Goal: Information Seeking & Learning: Learn about a topic

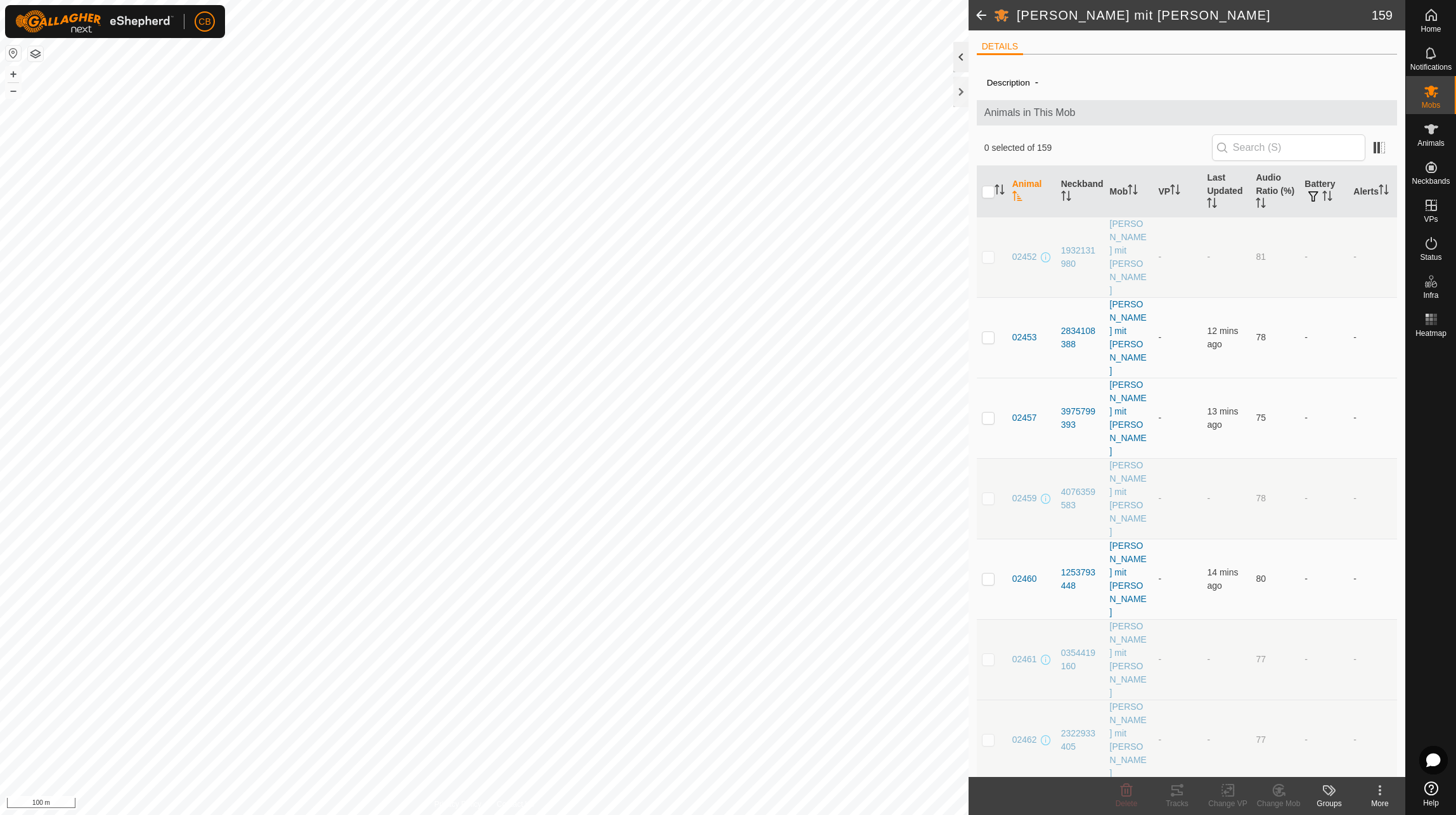
click at [963, 52] on div at bounding box center [961, 57] width 15 height 30
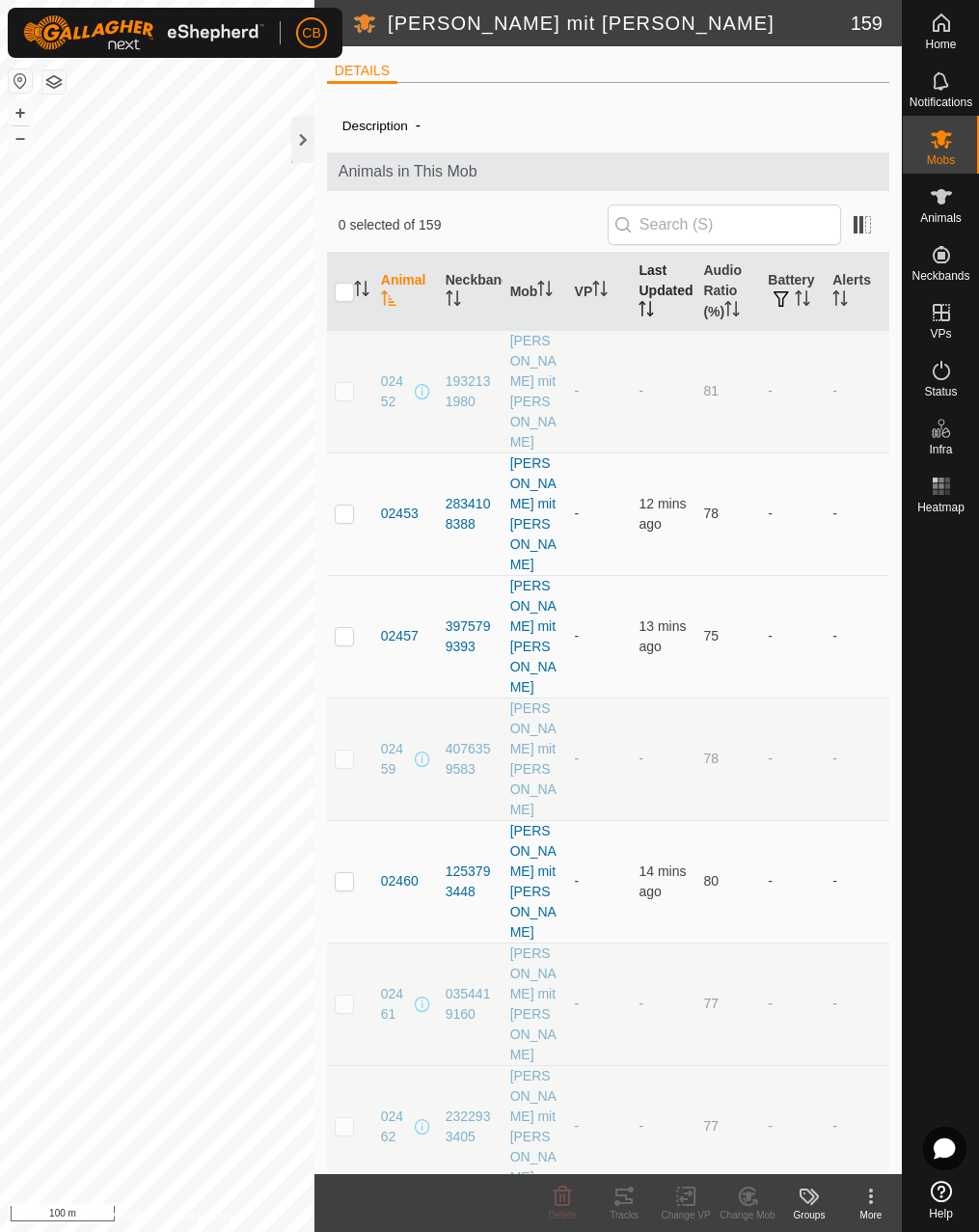
click at [645, 299] on th "Last Updated" at bounding box center [663, 292] width 65 height 78
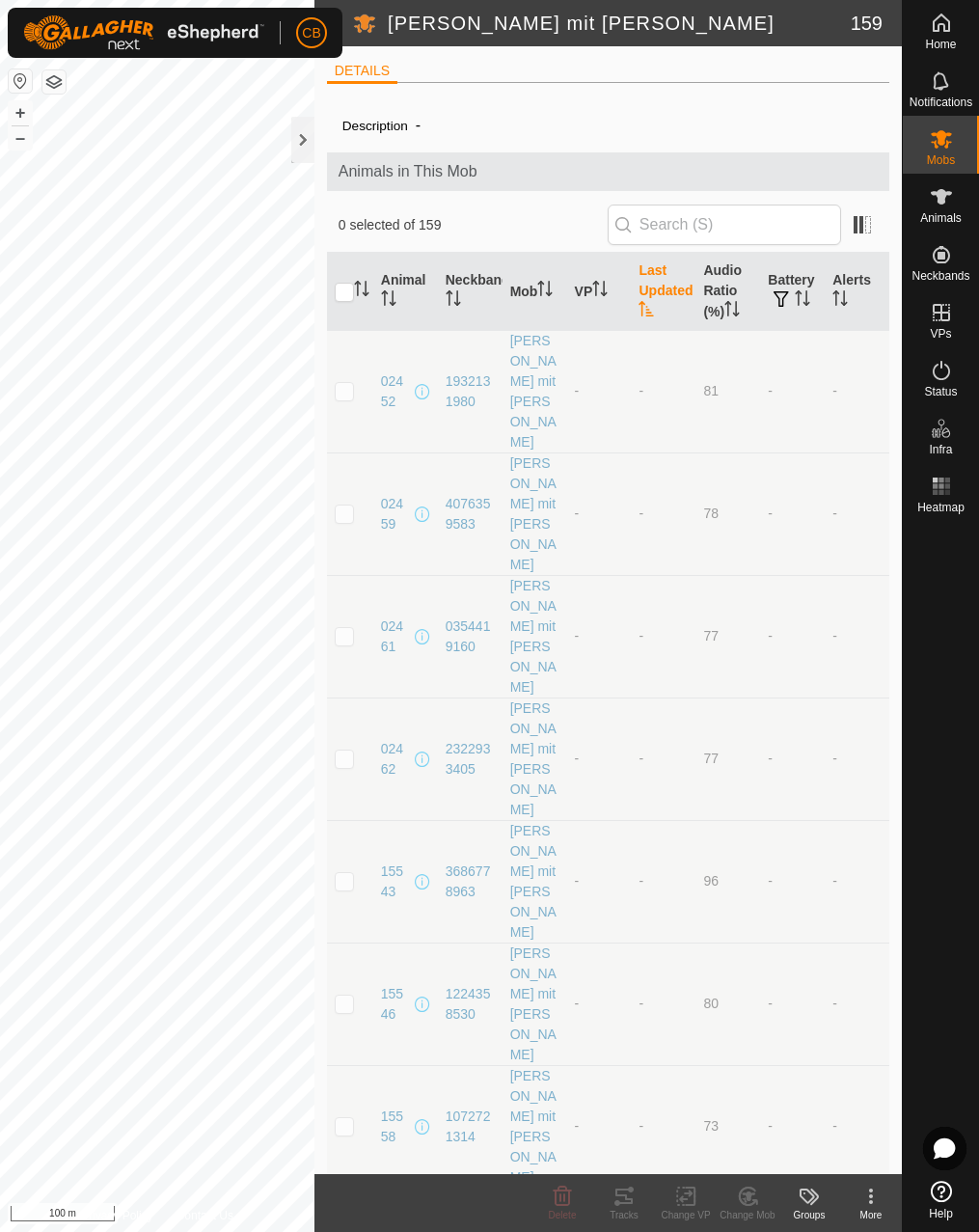
click at [644, 299] on th "Last Updated" at bounding box center [663, 292] width 65 height 78
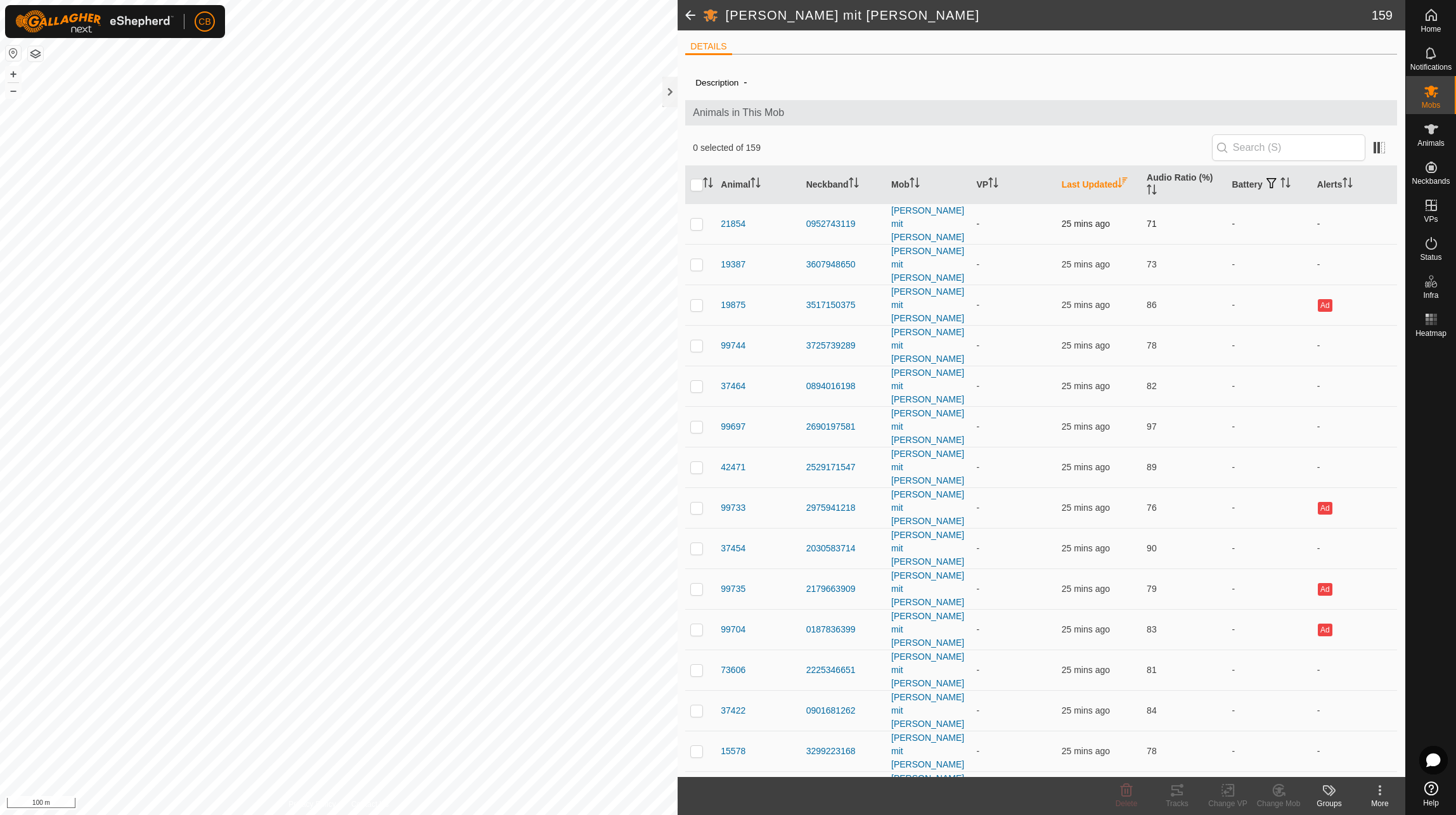
click at [700, 219] on p-checkbox at bounding box center [697, 224] width 13 height 10
checkbox input "true"
click at [699, 259] on p-checkbox at bounding box center [697, 265] width 13 height 10
checkbox input "true"
click at [699, 341] on p-checkbox at bounding box center [697, 346] width 13 height 10
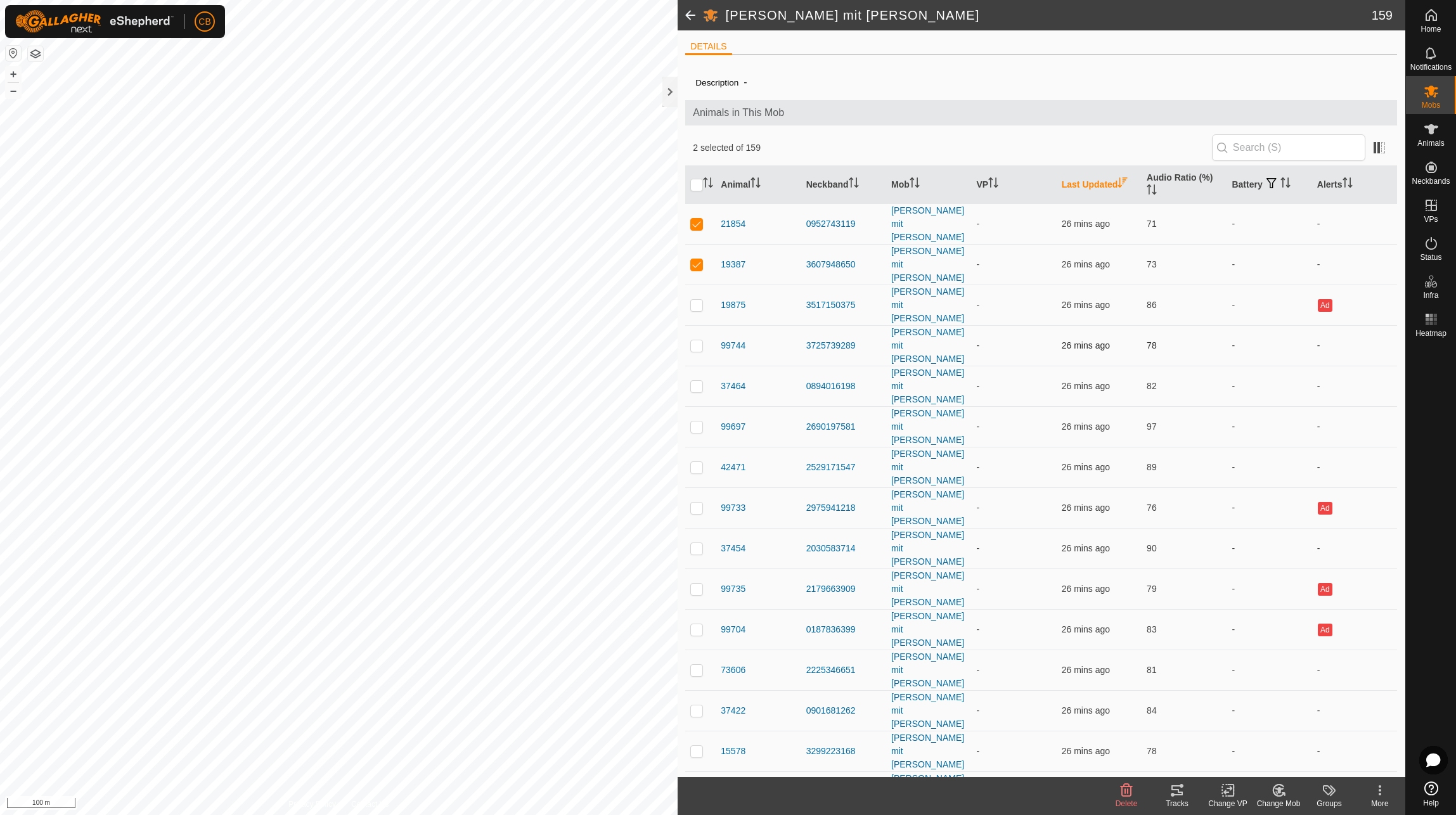
checkbox input "true"
click at [695, 381] on p-checkbox at bounding box center [697, 386] width 13 height 10
checkbox input "true"
click at [694, 422] on p-checkbox at bounding box center [697, 427] width 13 height 10
click at [692, 447] on td at bounding box center [700, 467] width 30 height 41
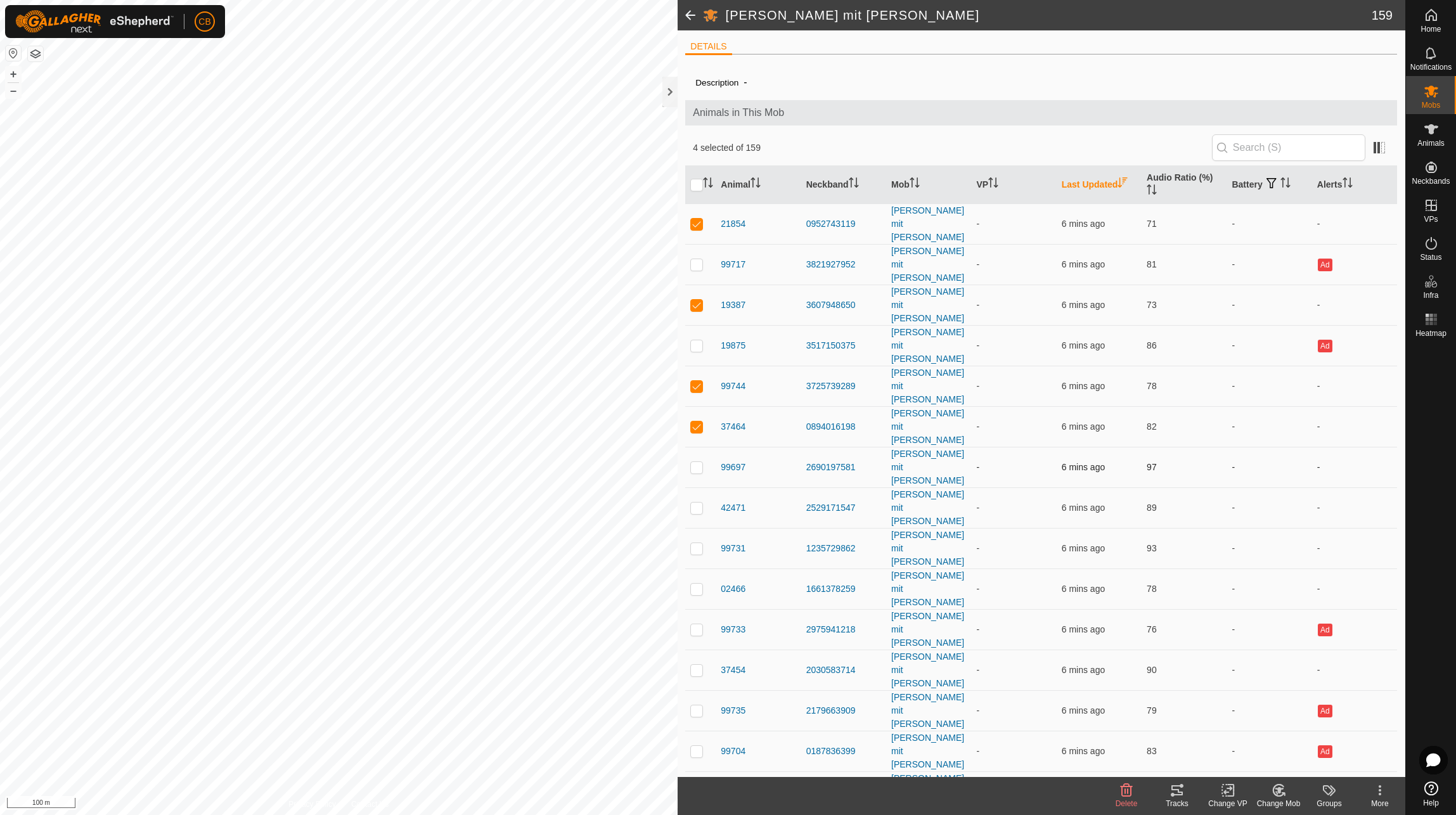
click at [692, 447] on td at bounding box center [700, 467] width 30 height 41
checkbox input "true"
click at [703, 503] on p-tablecheckbox at bounding box center [697, 508] width 13 height 10
checkbox input "true"
click at [699, 528] on td at bounding box center [700, 548] width 30 height 41
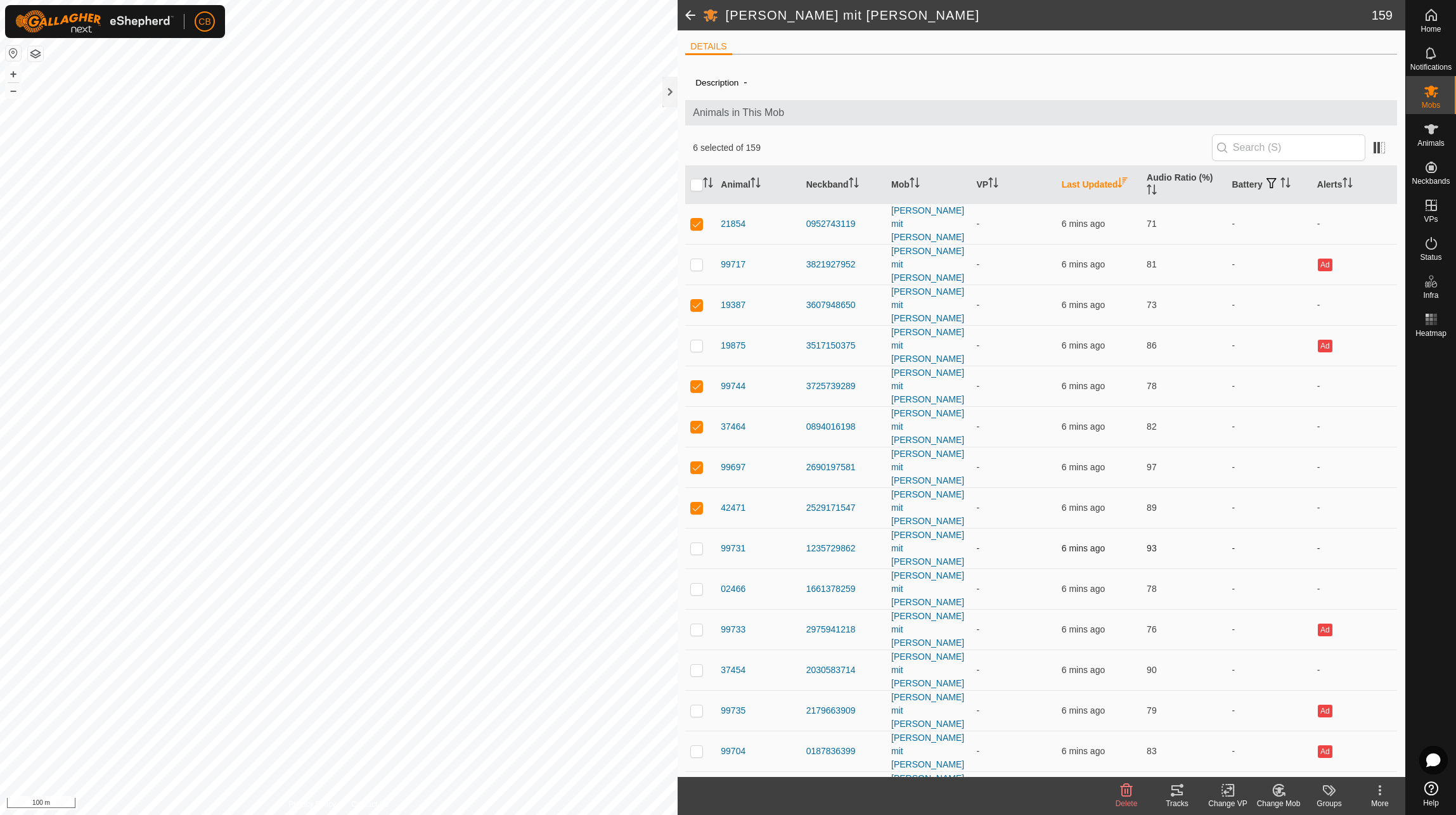
checkbox input "true"
click at [701, 584] on p-checkbox at bounding box center [697, 589] width 13 height 10
checkbox input "true"
click at [701, 665] on p-checkbox at bounding box center [697, 670] width 13 height 10
checkbox input "true"
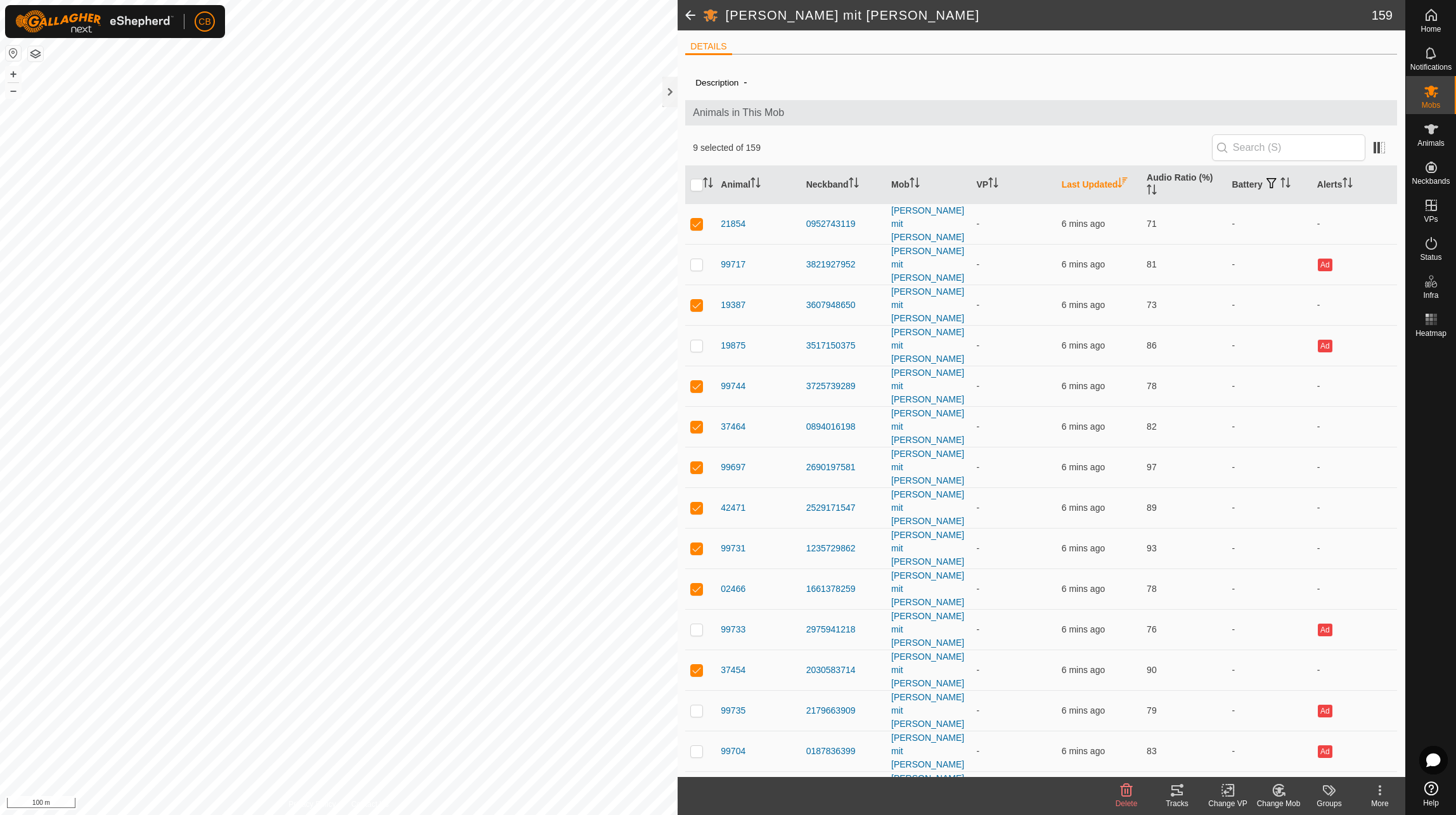
click at [699, 787] on p-checkbox at bounding box center [697, 792] width 13 height 10
checkbox input "true"
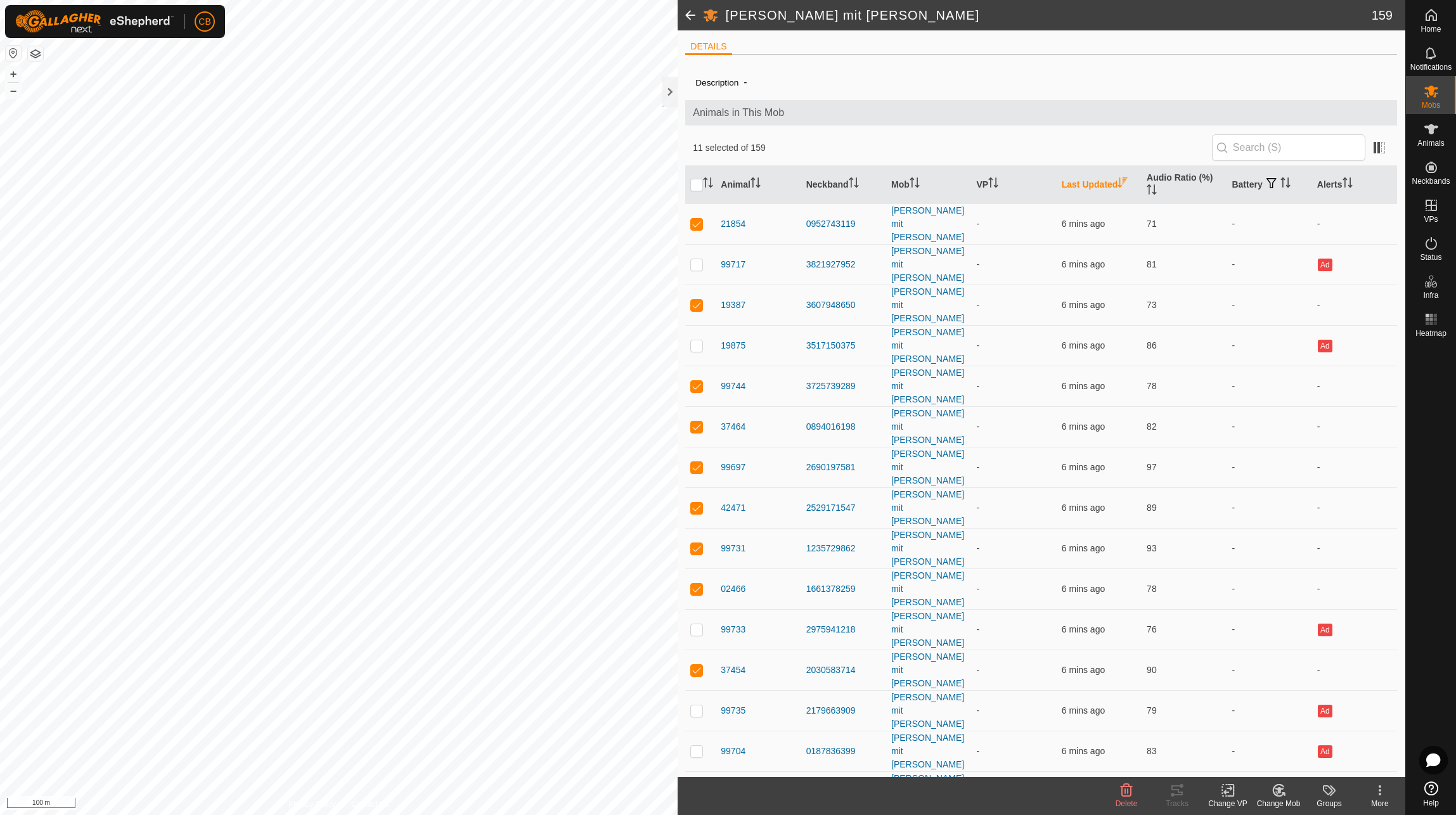
checkbox input "true"
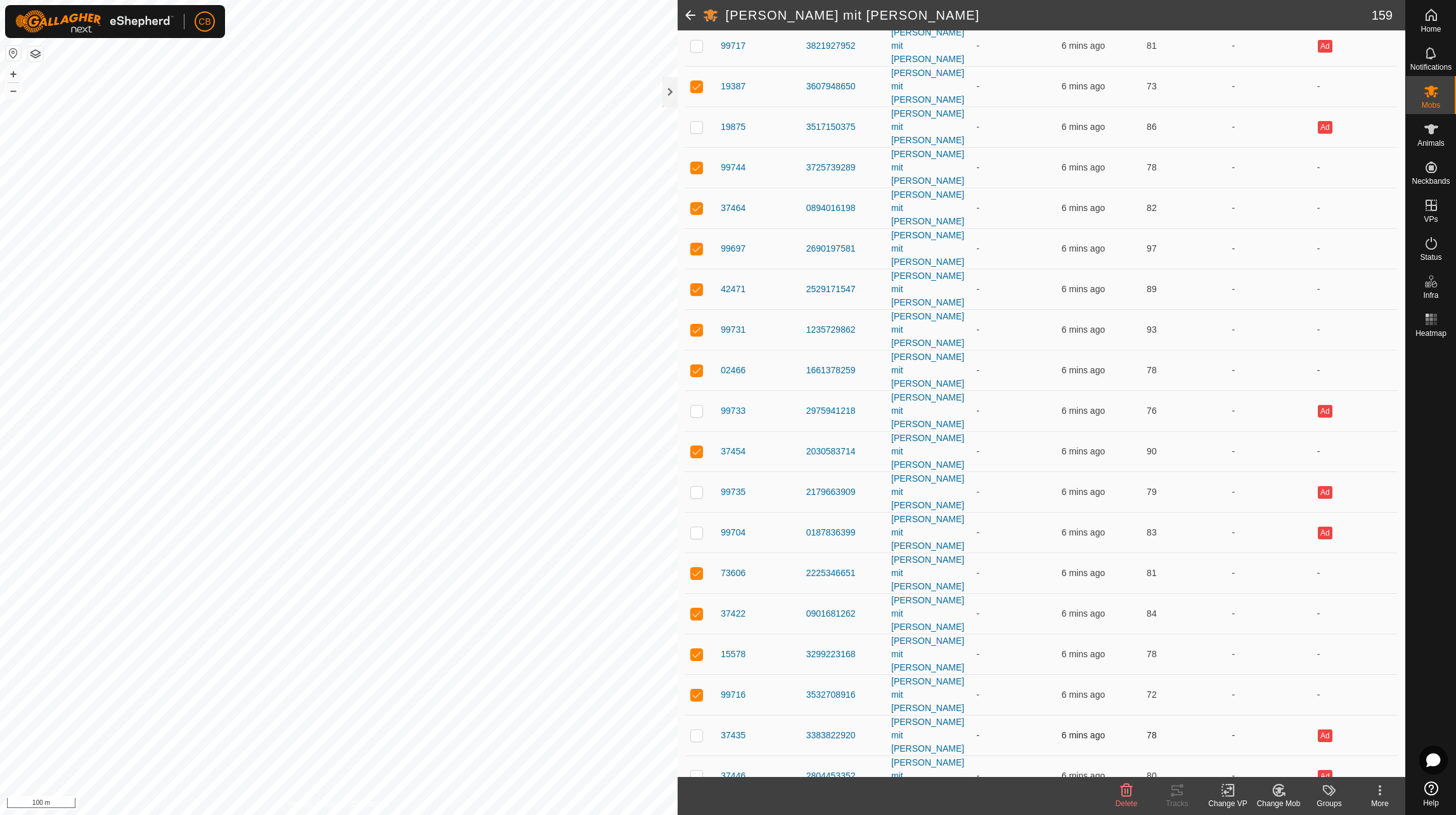
scroll to position [254, 0]
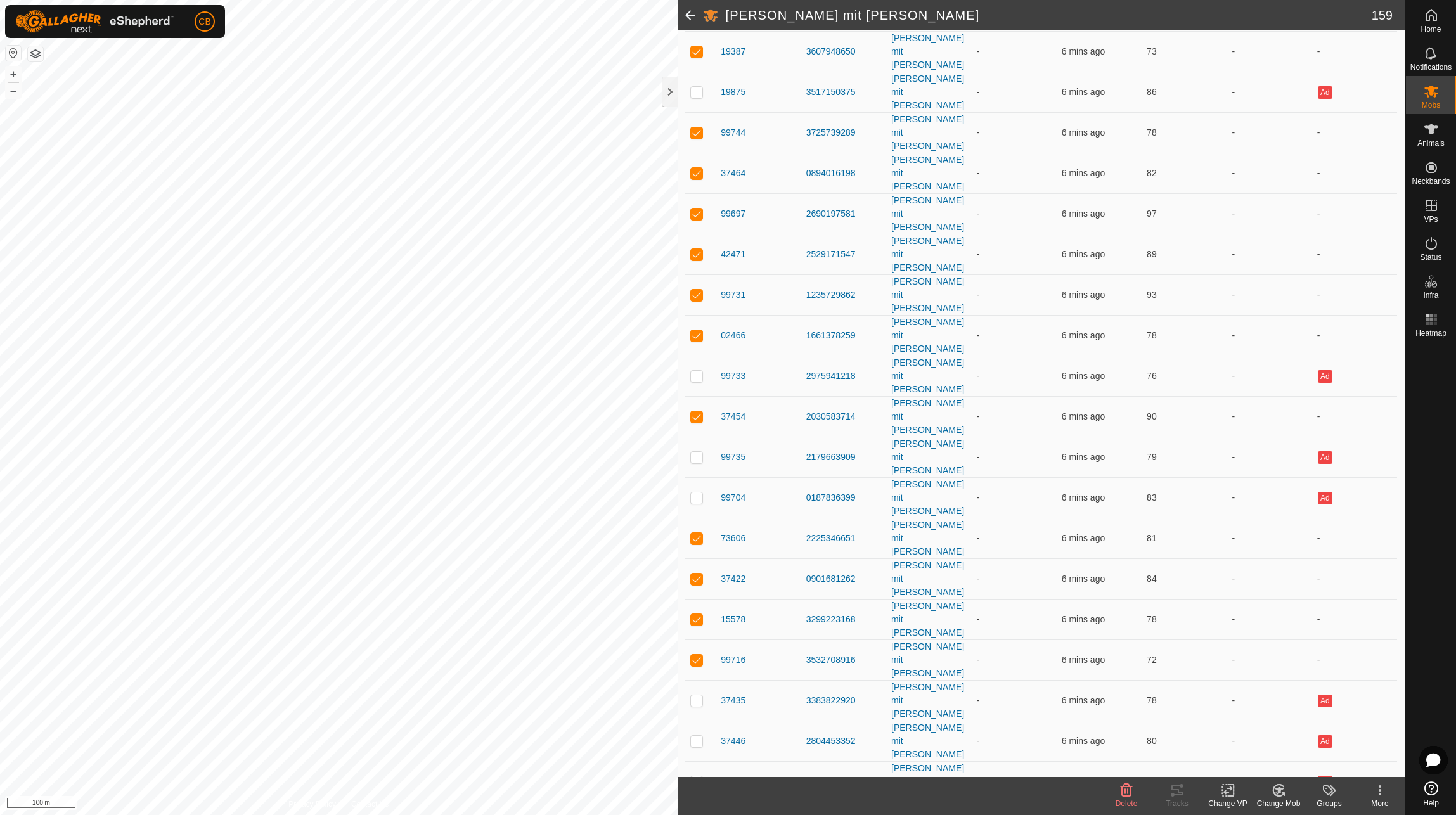
click at [700, 814] on p-checkbox at bounding box center [697, 822] width 13 height 10
checkbox input "true"
click at [668, 91] on div at bounding box center [670, 91] width 15 height 30
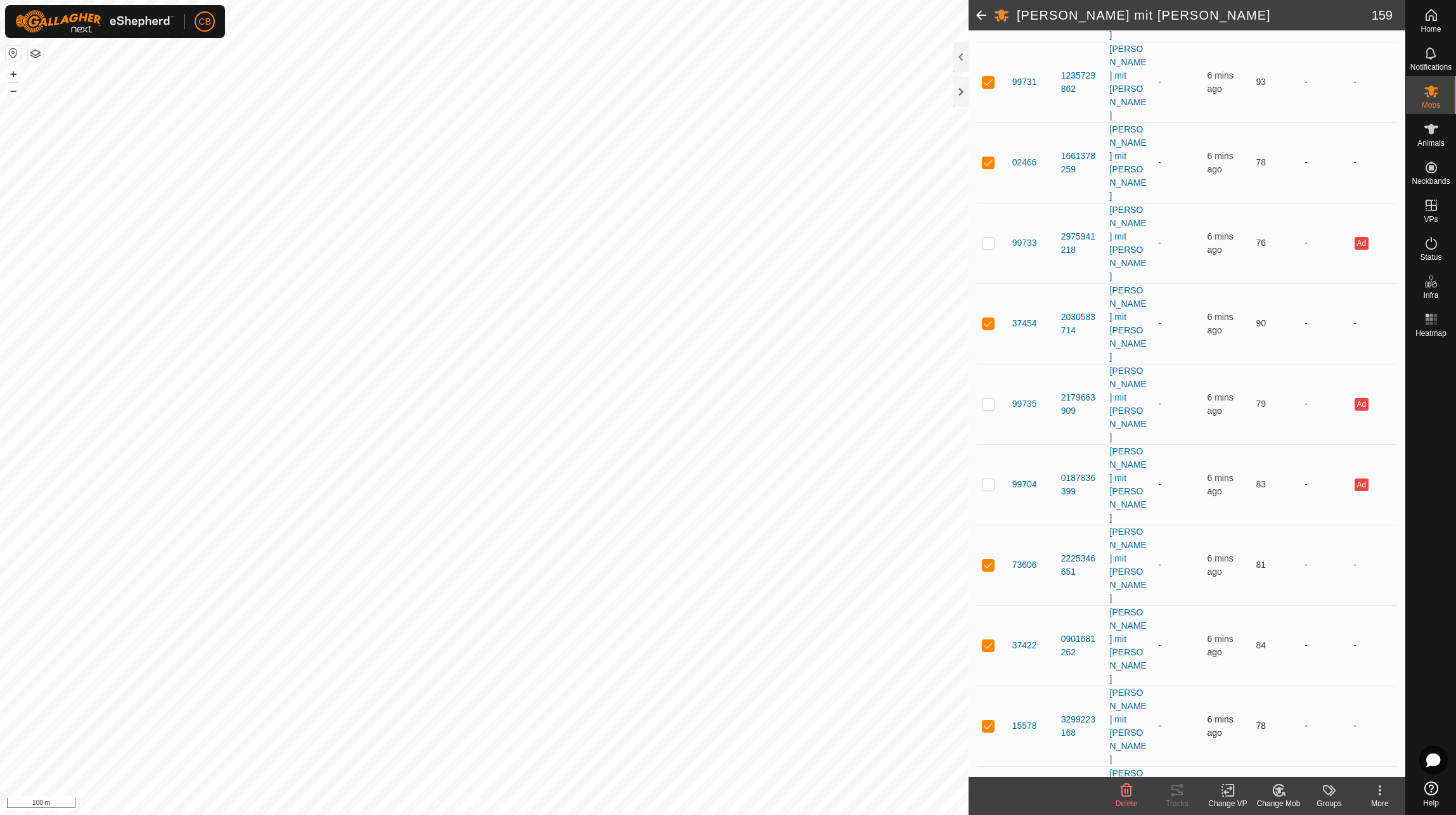
scroll to position [824, 0]
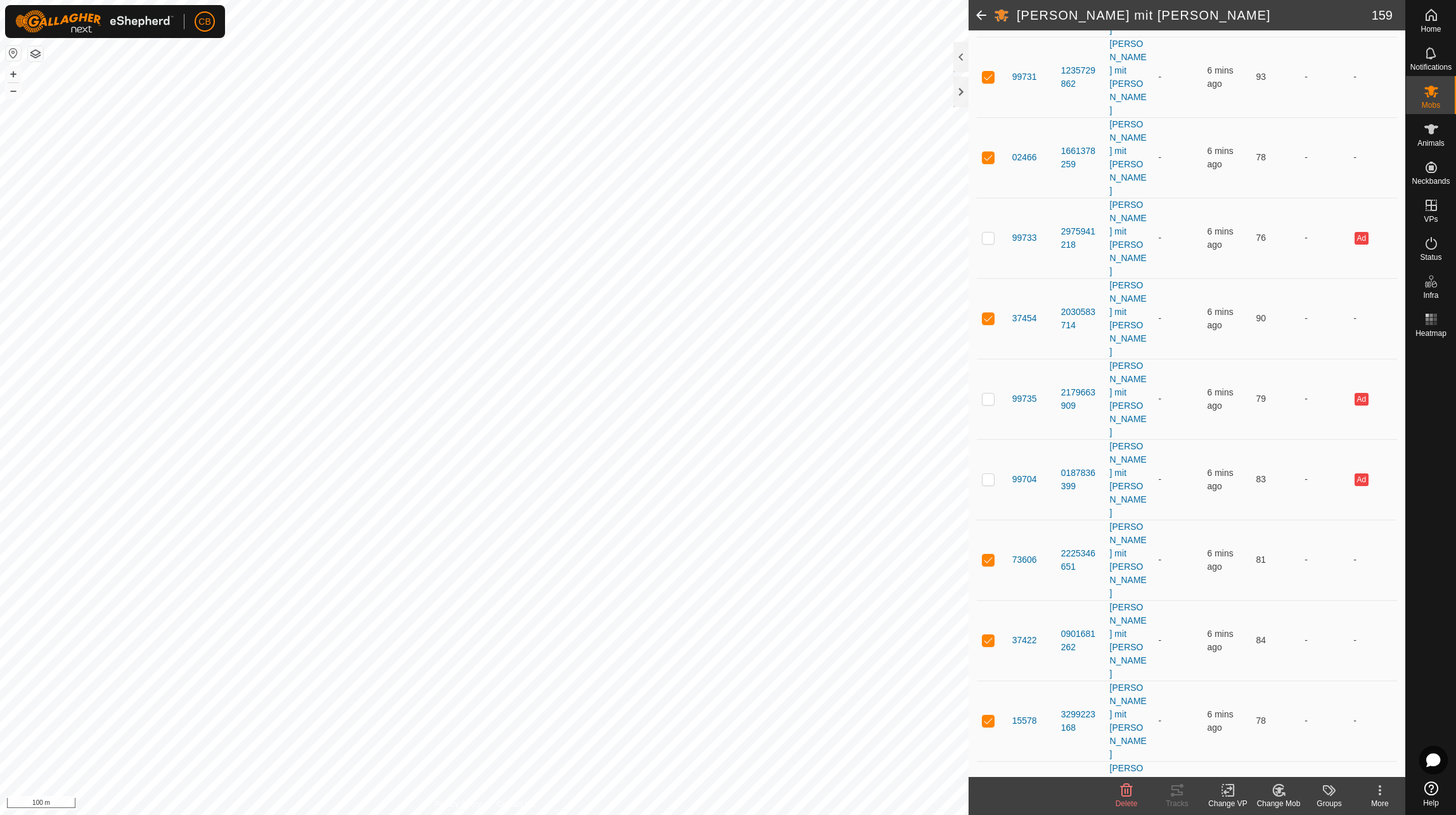
checkbox input "true"
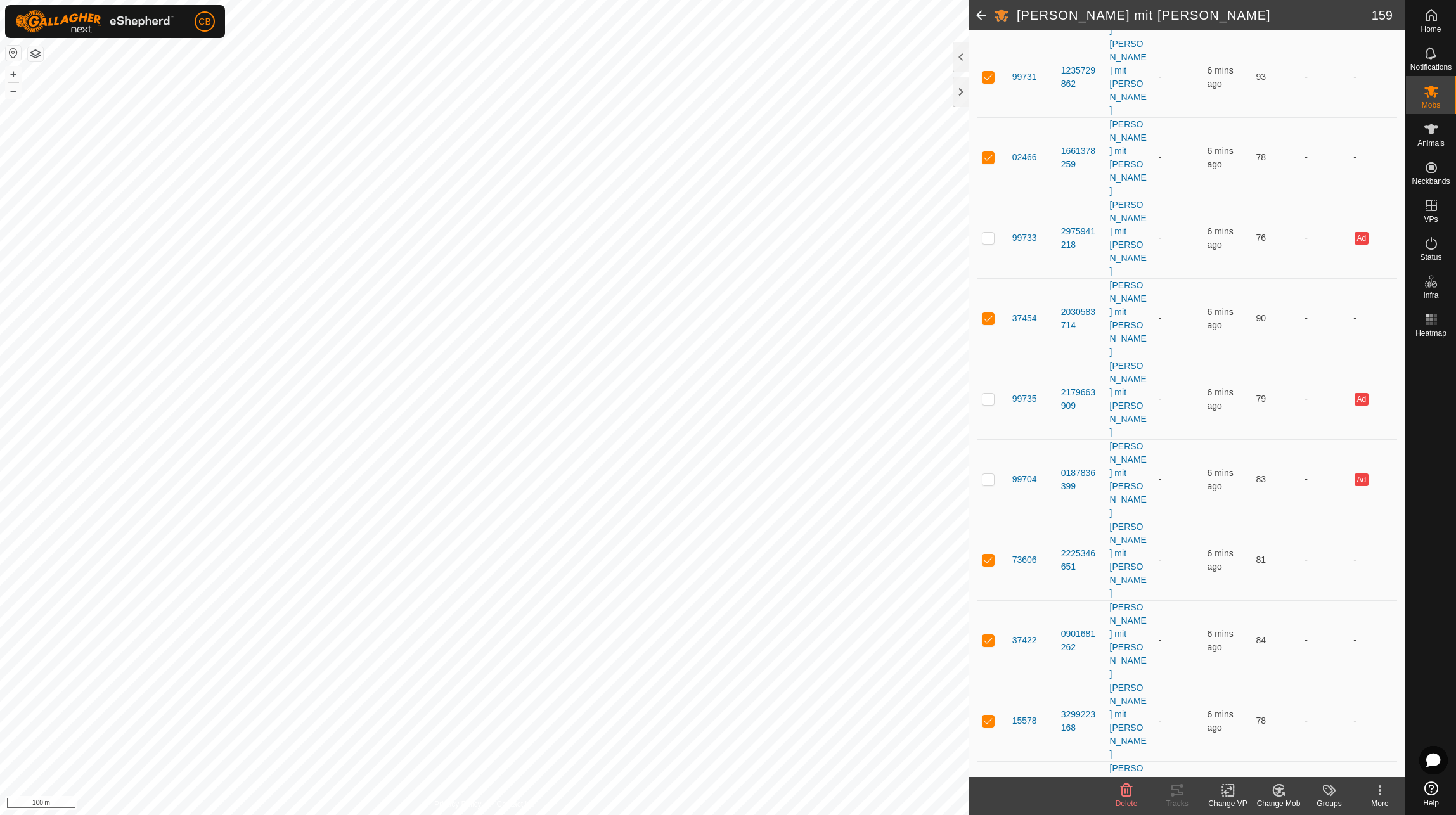
checkbox input "true"
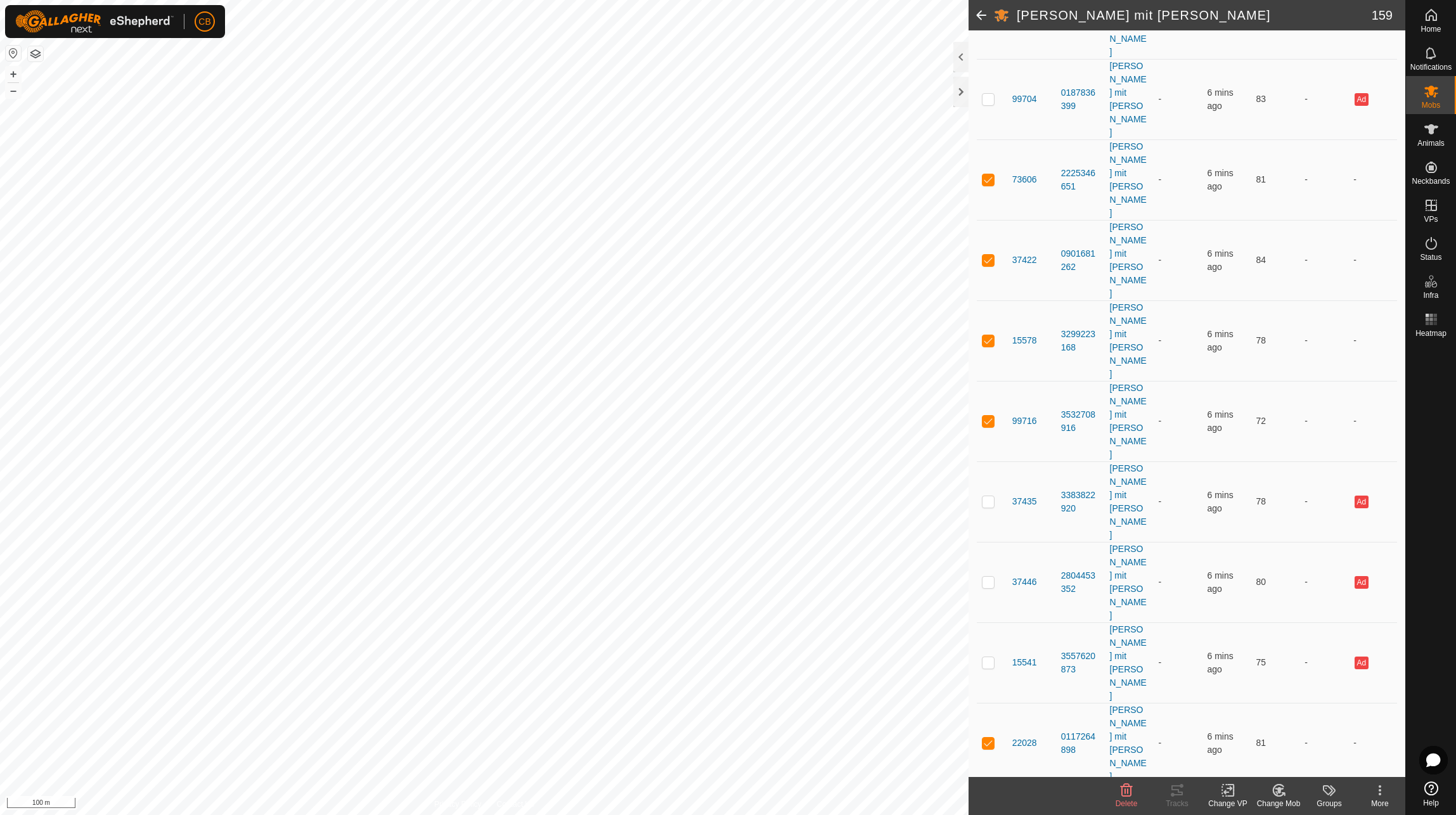
scroll to position [1268, 0]
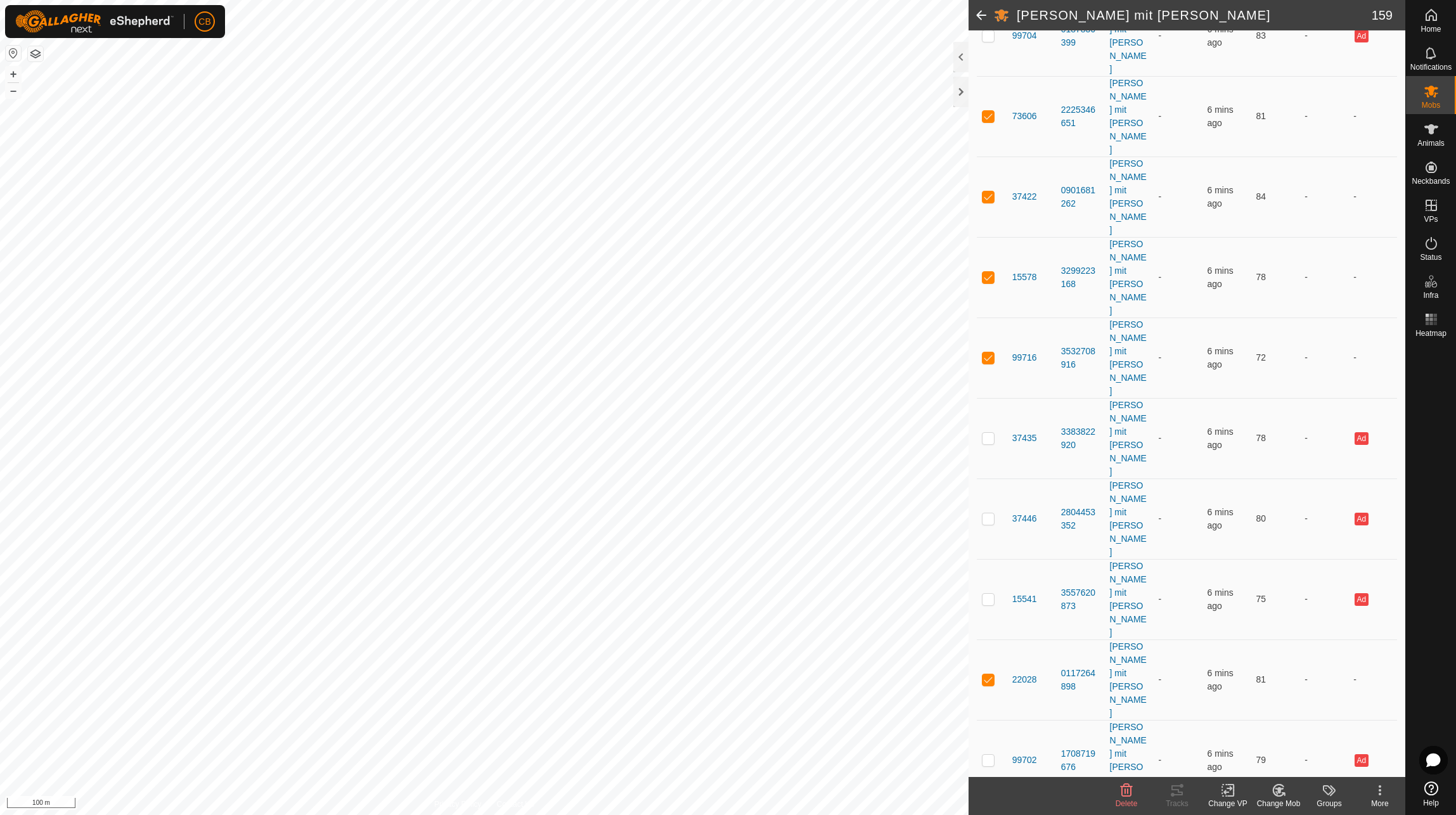
checkbox input "true"
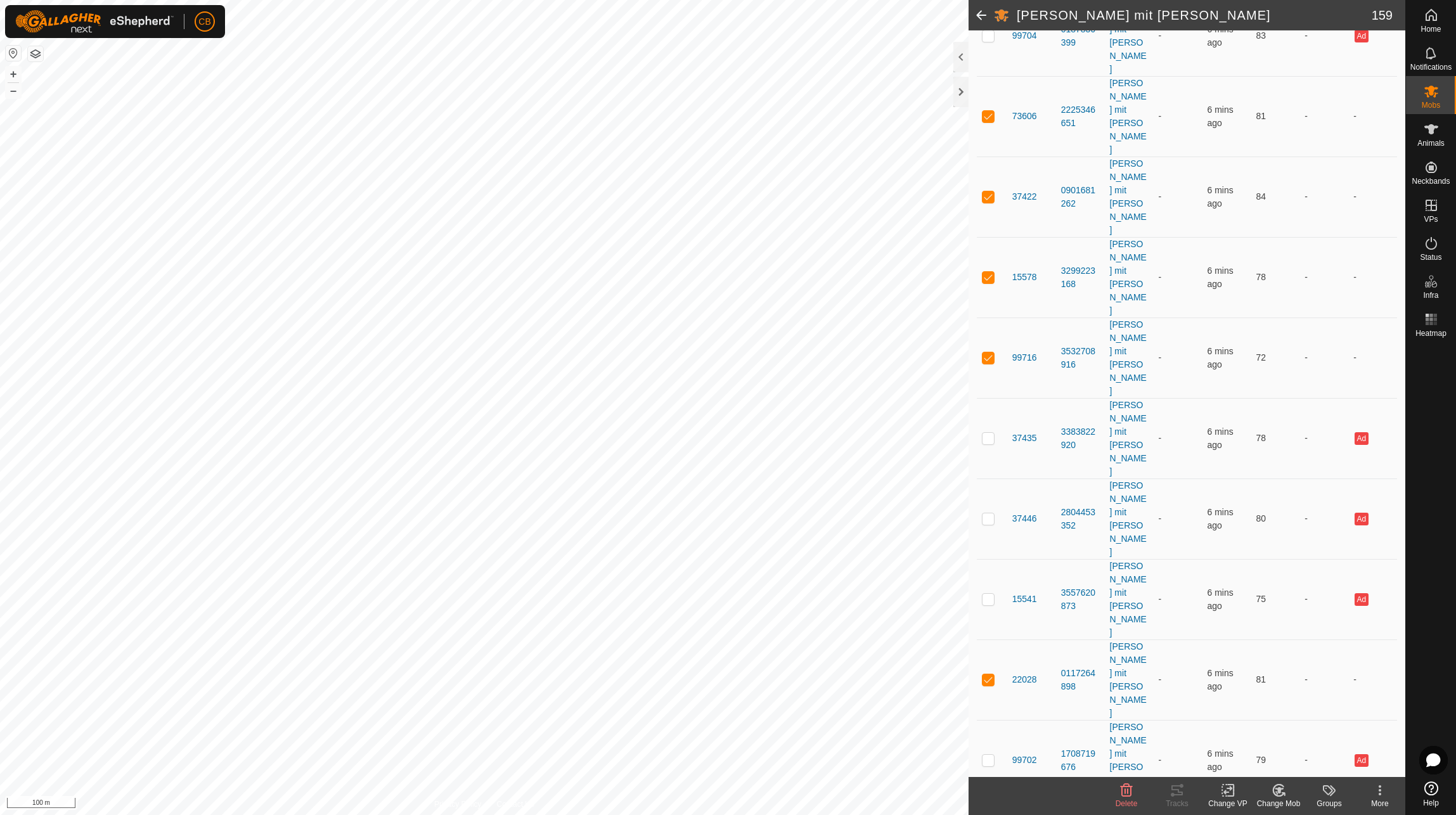
checkbox input "true"
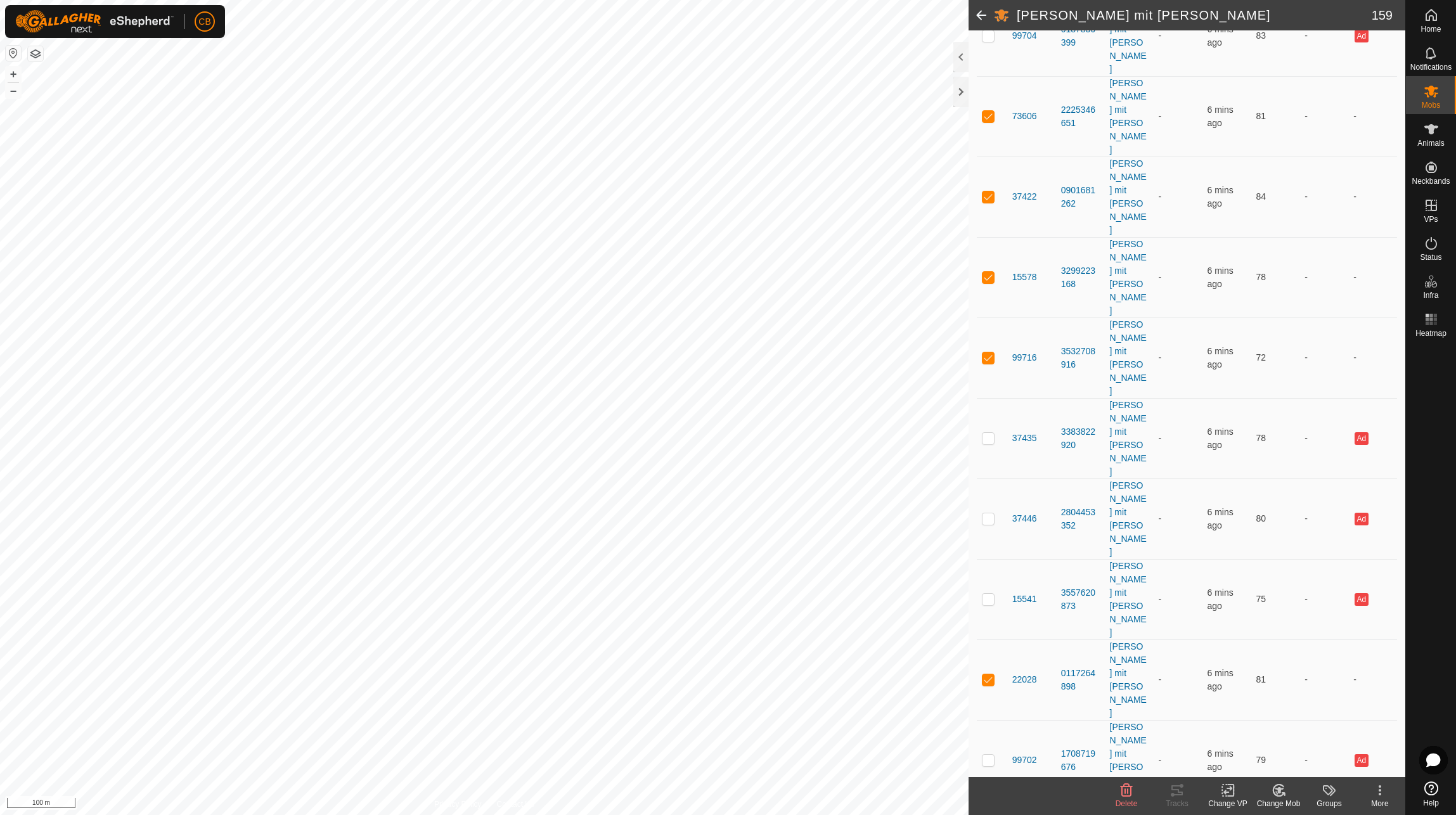
checkbox input "true"
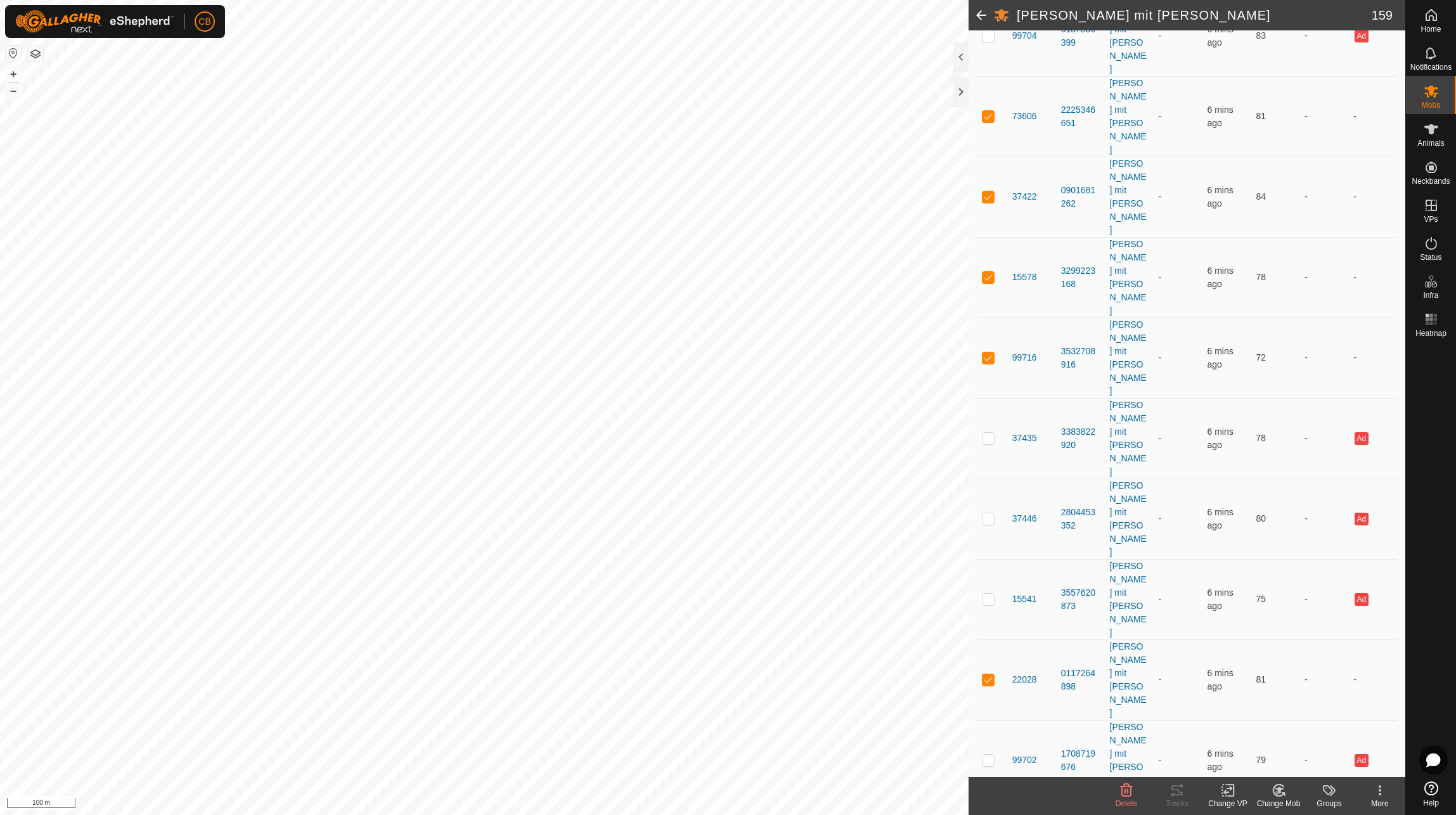
checkbox input "true"
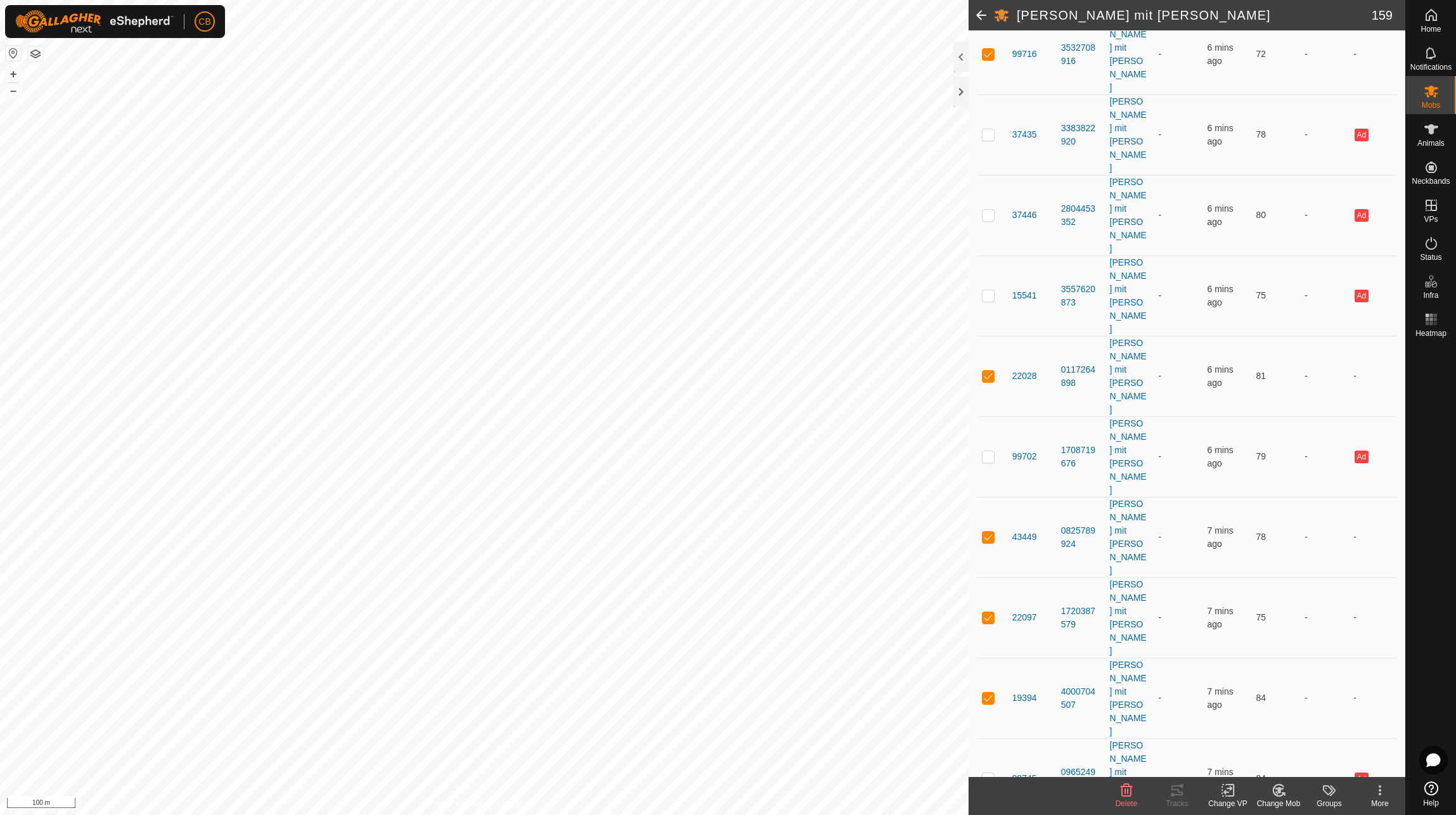
scroll to position [1584, 0]
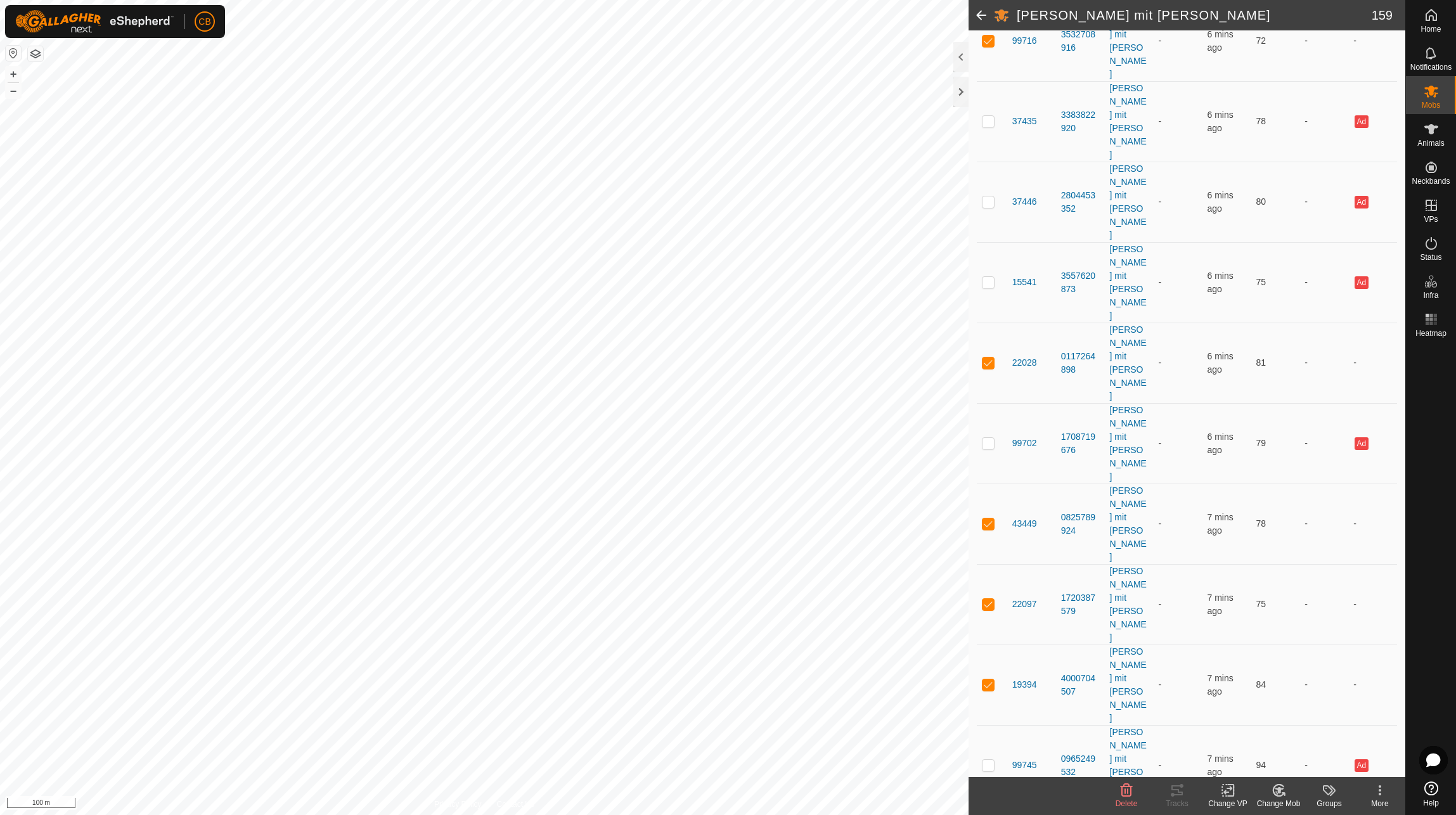
checkbox input "true"
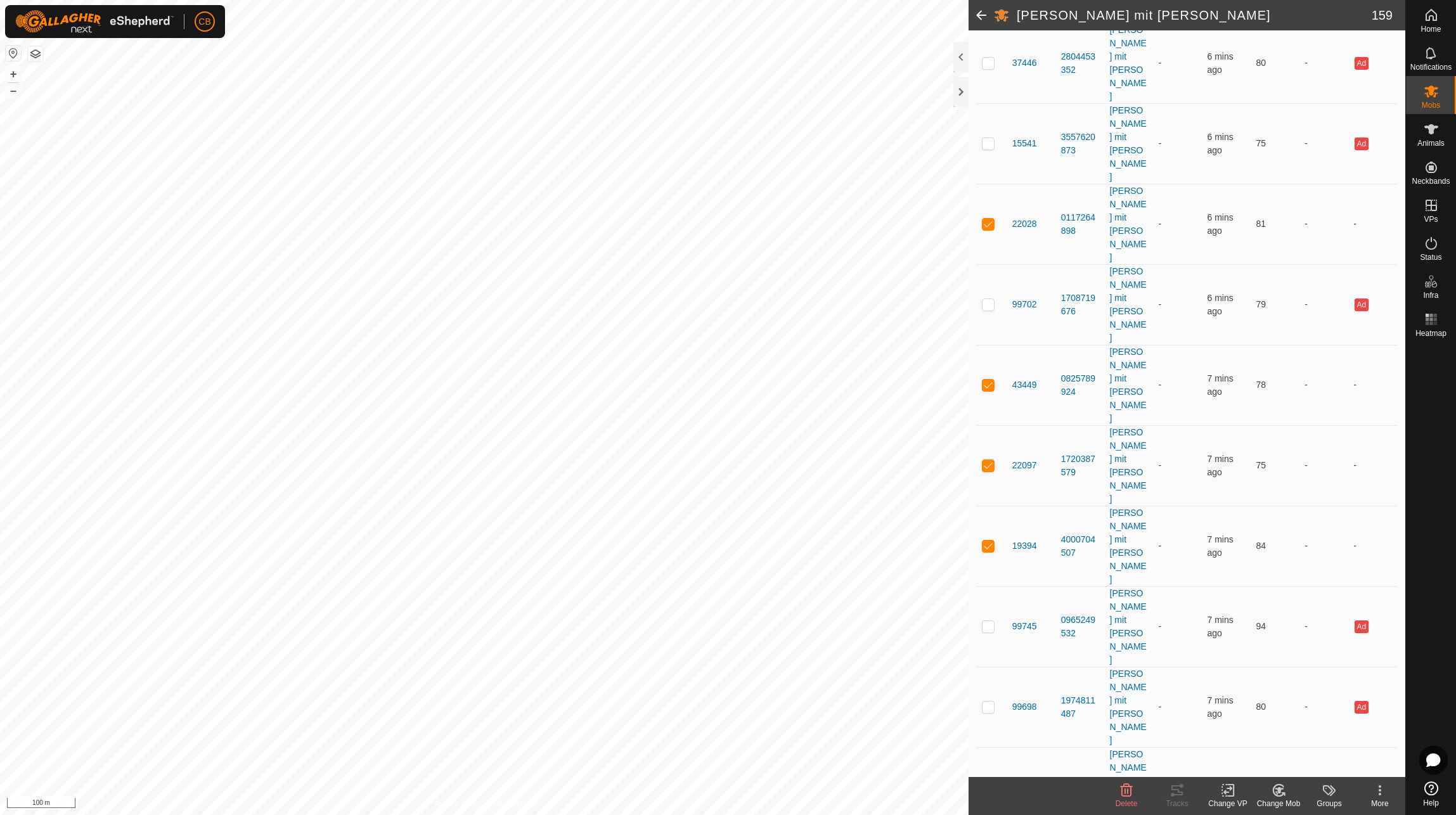
scroll to position [1838, 0]
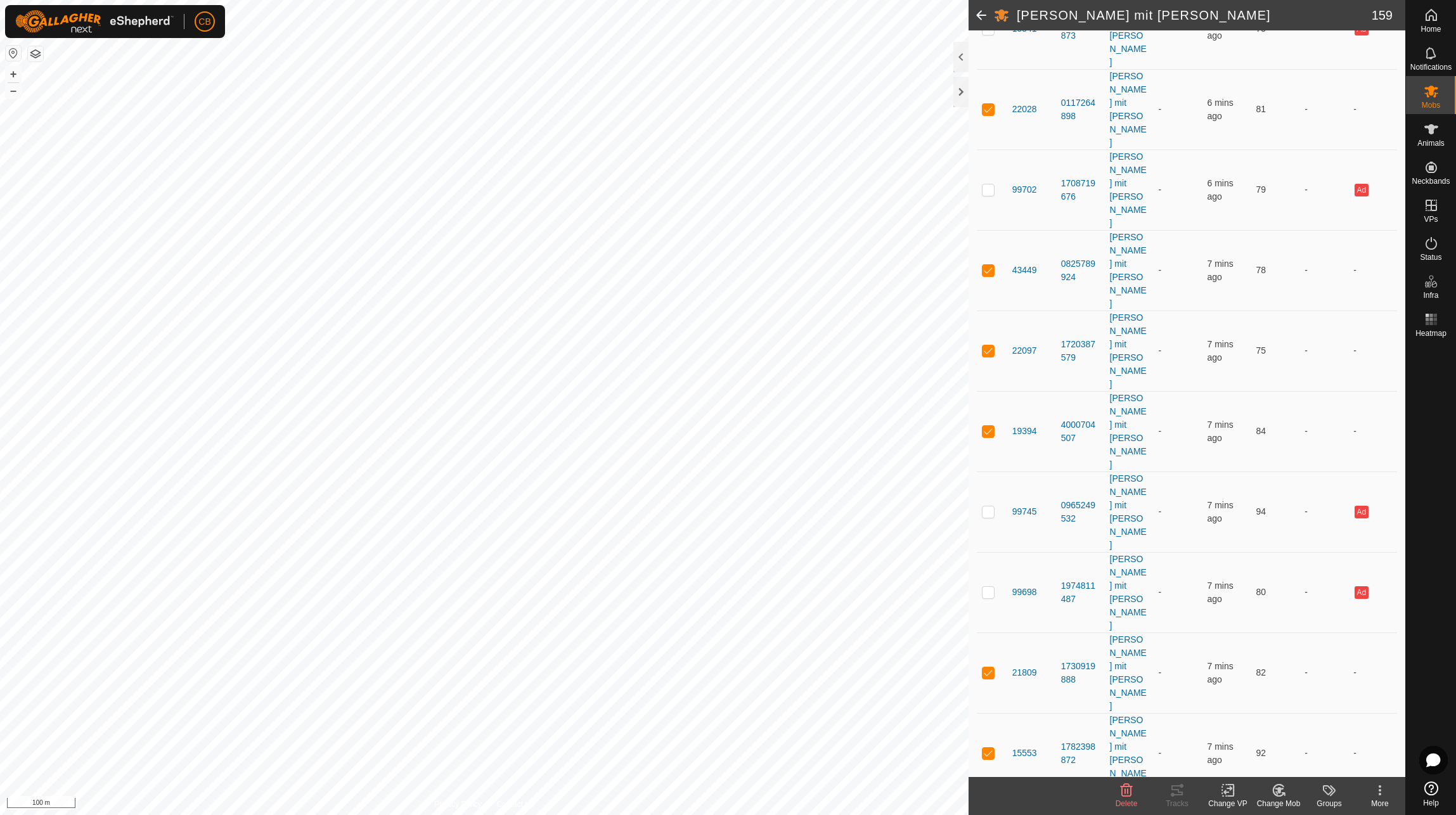
checkbox input "true"
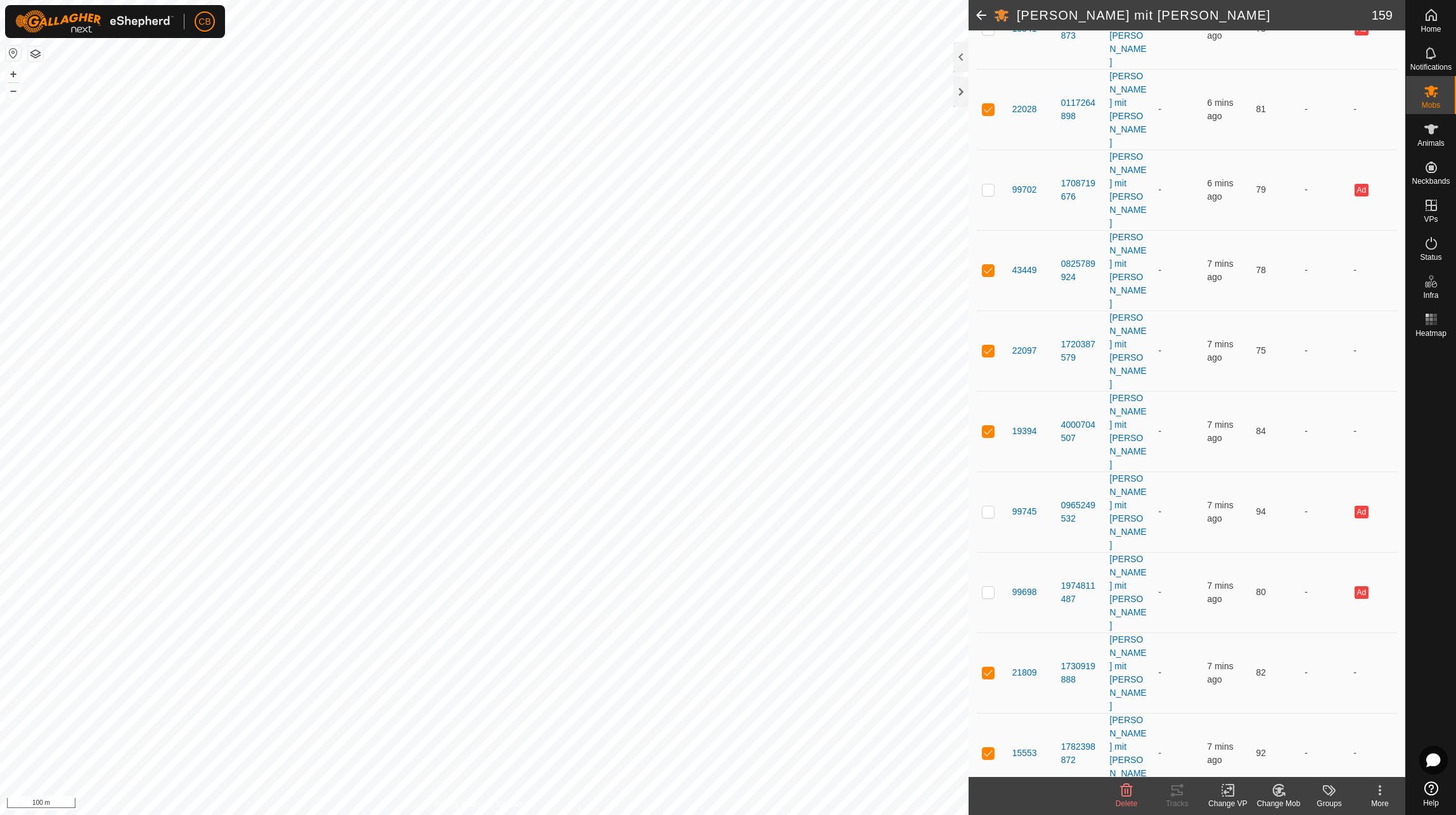
checkbox input "true"
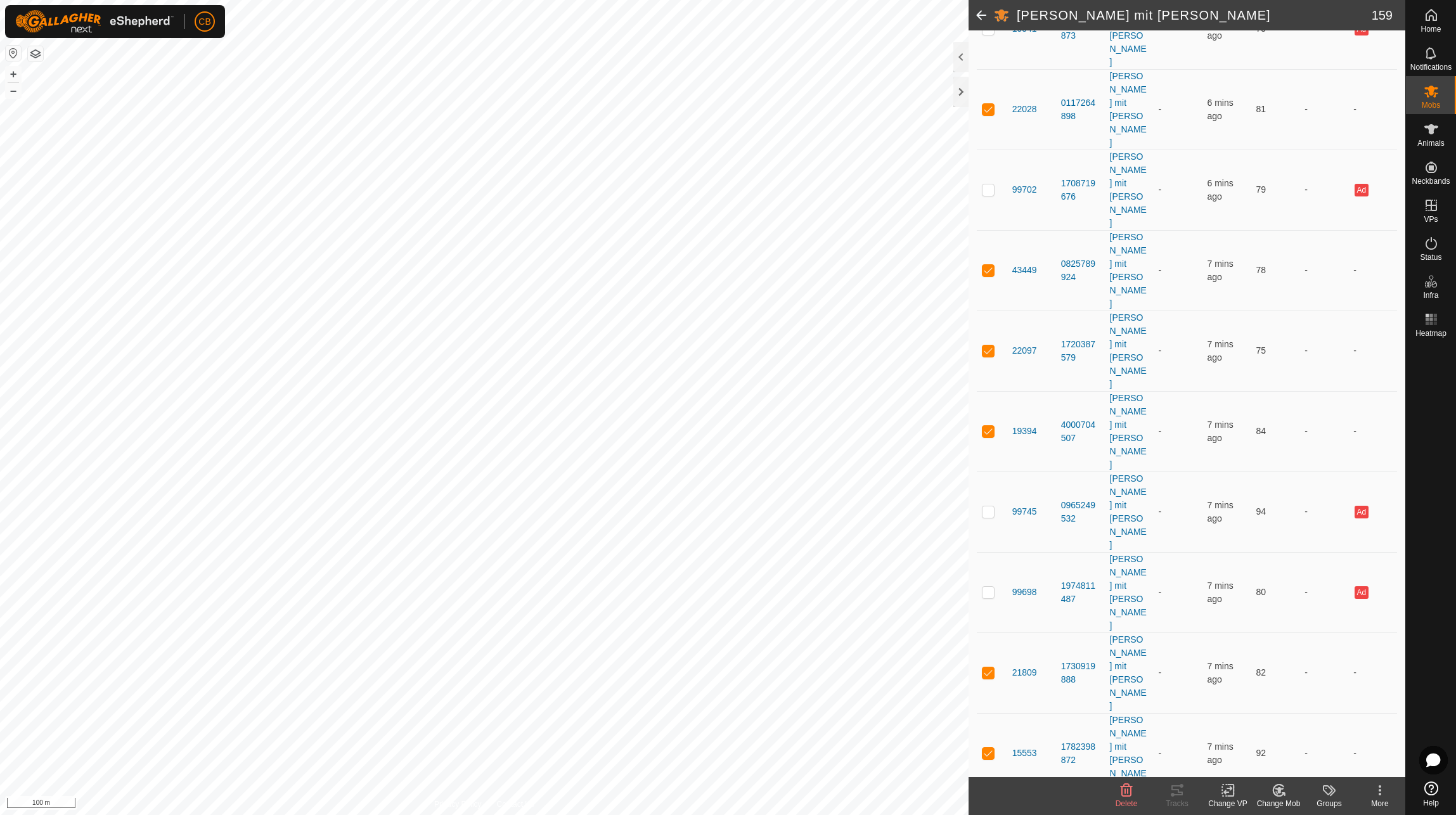
checkbox input "true"
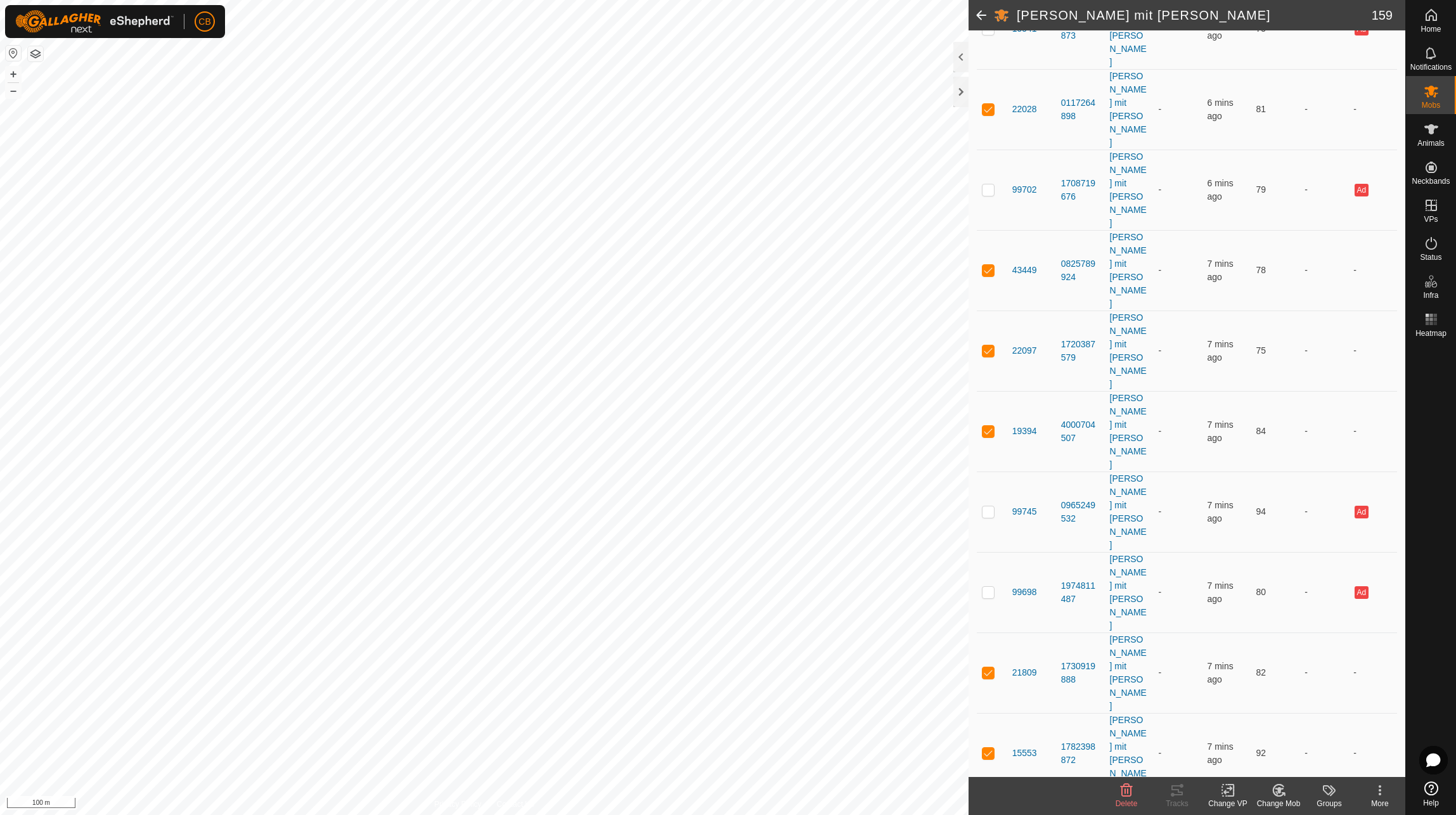
checkbox input "true"
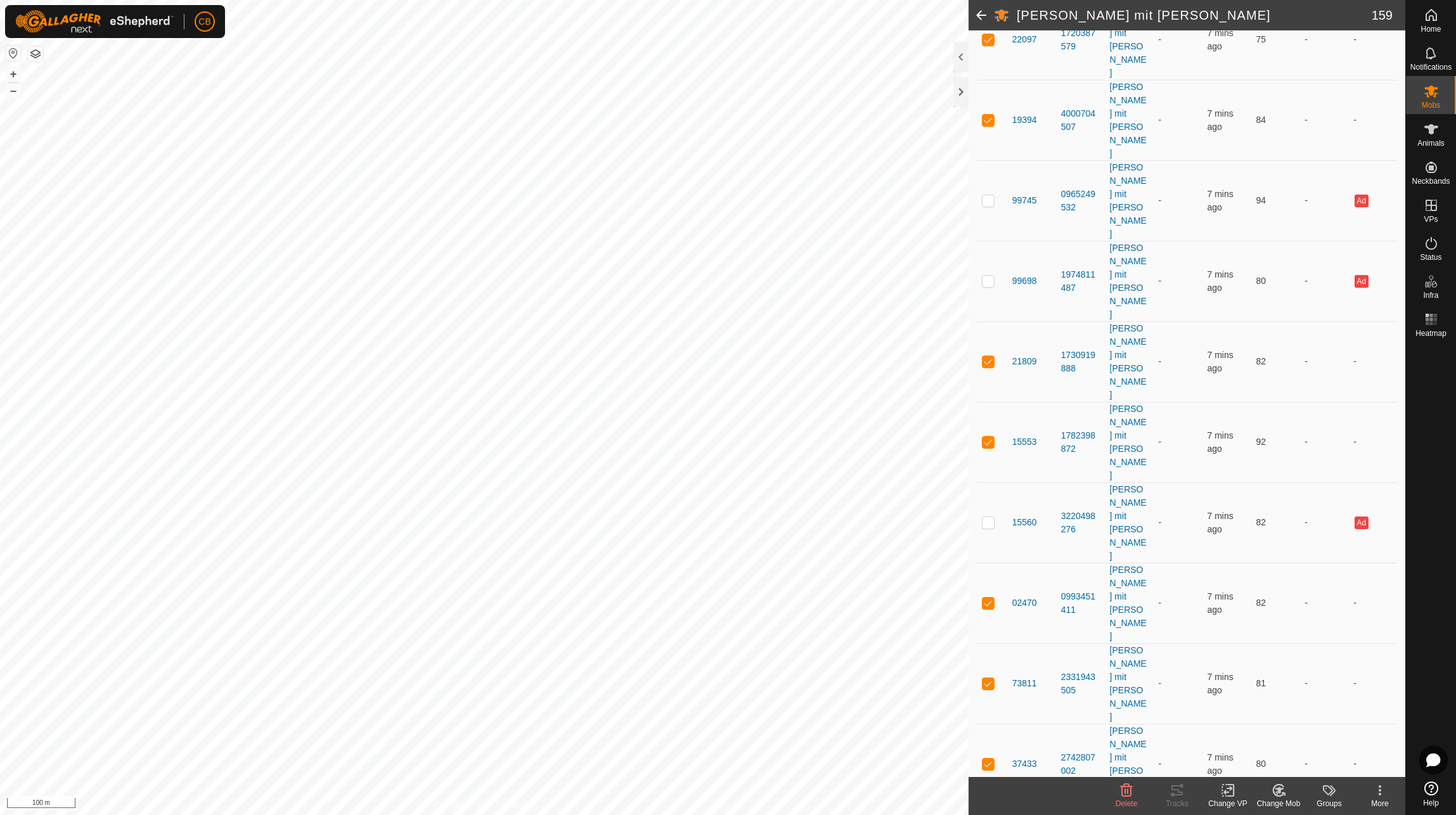
scroll to position [2155, 0]
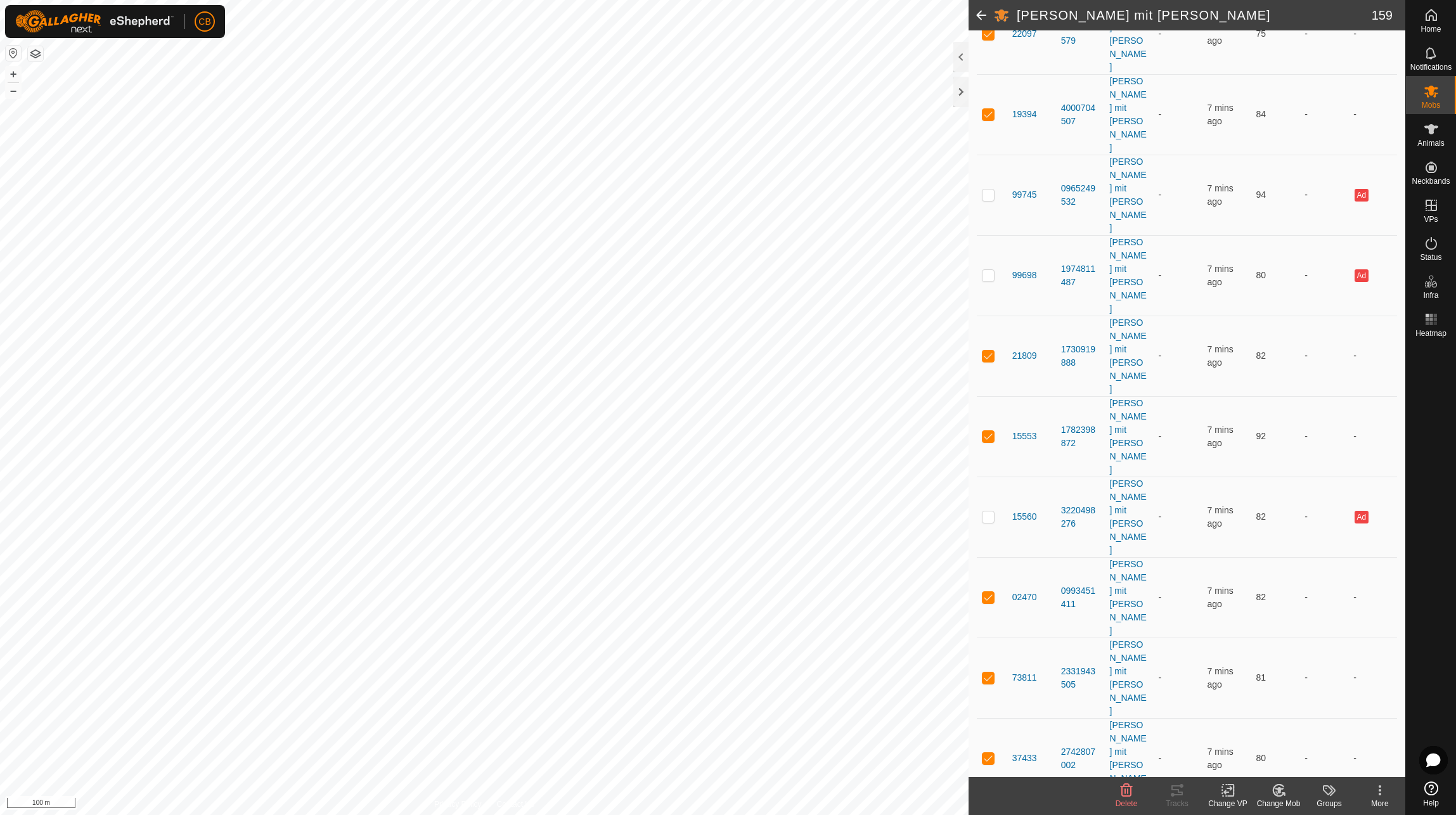
checkbox input "true"
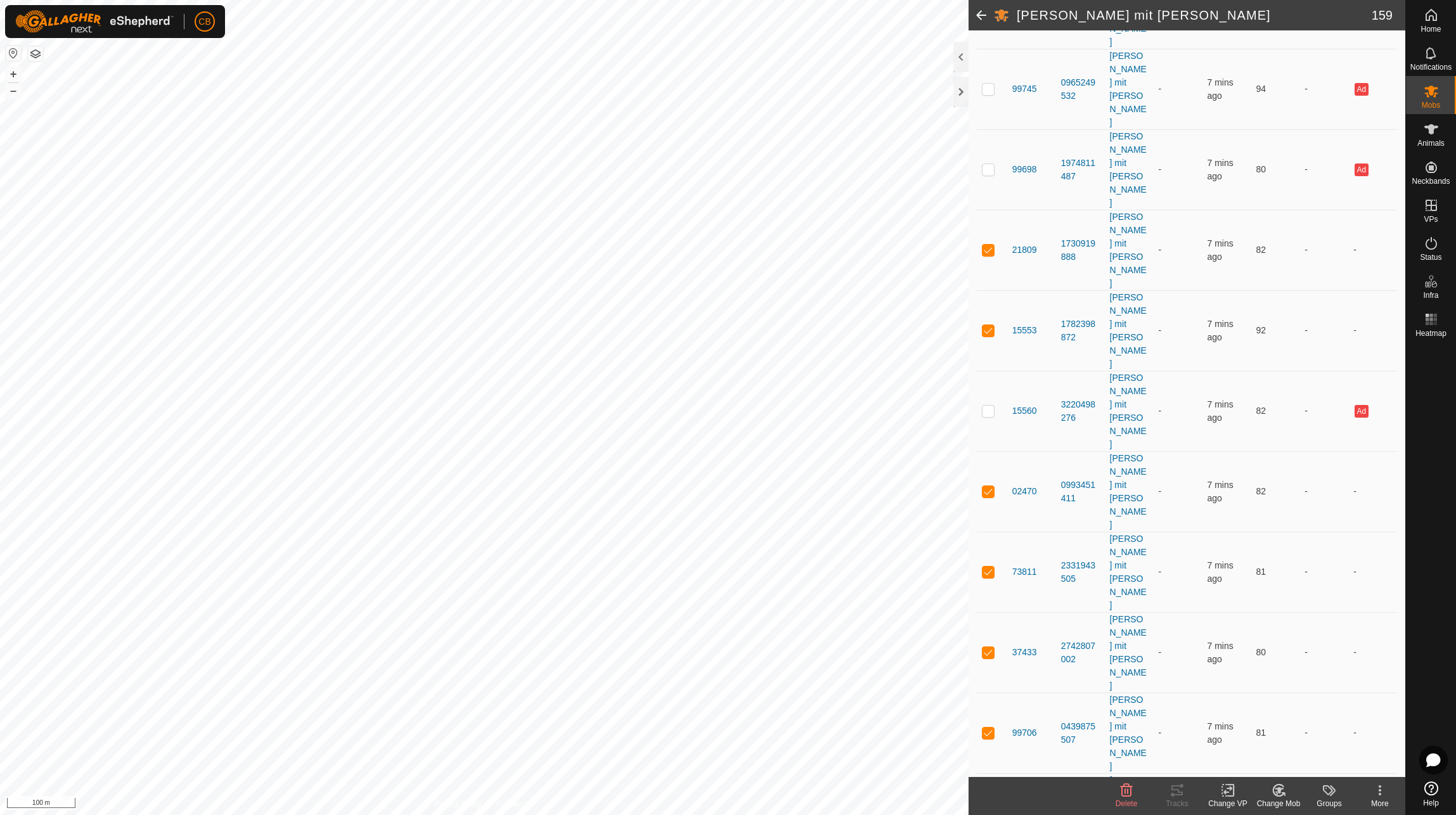
scroll to position [2281, 0]
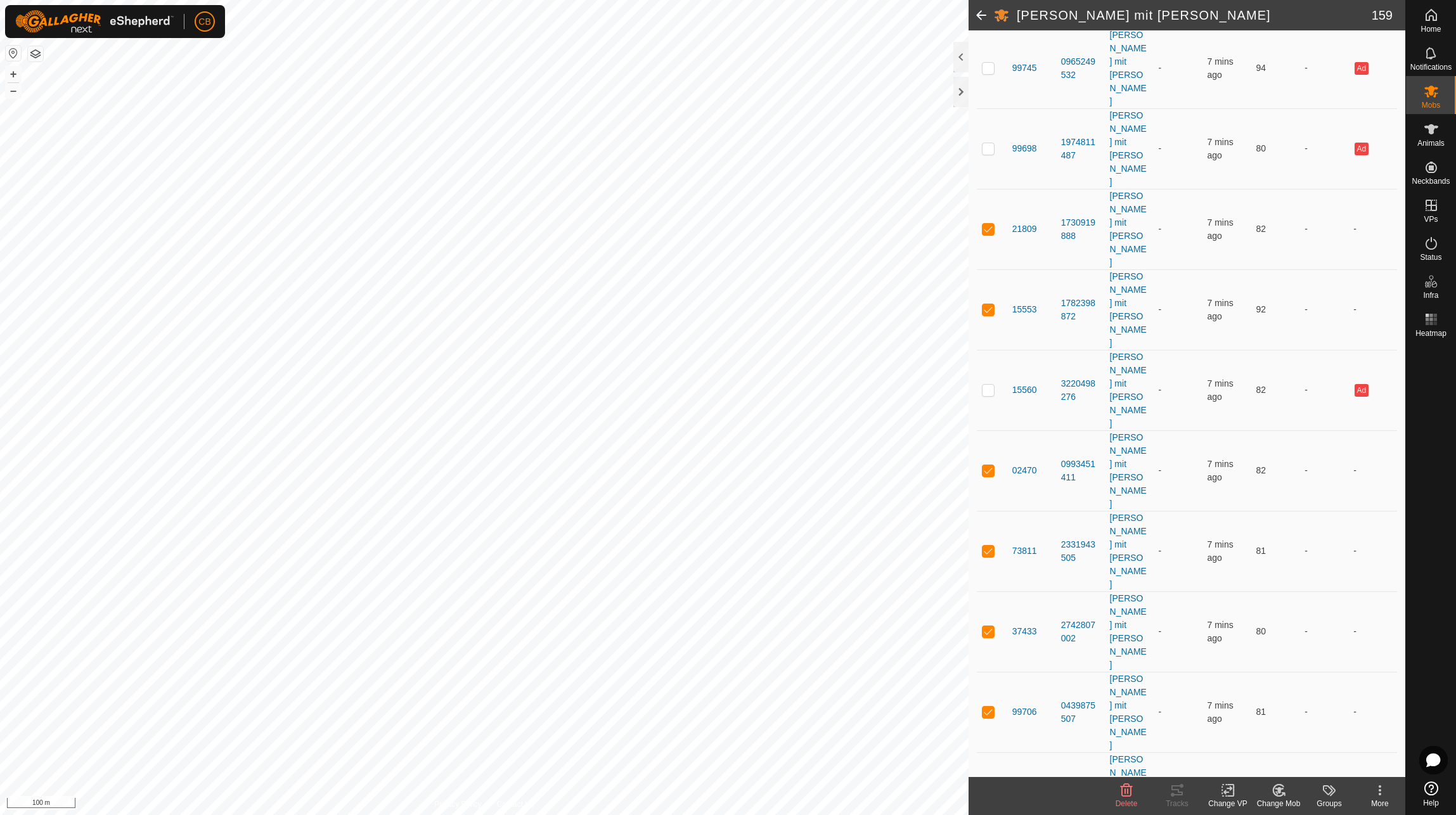
checkbox input "true"
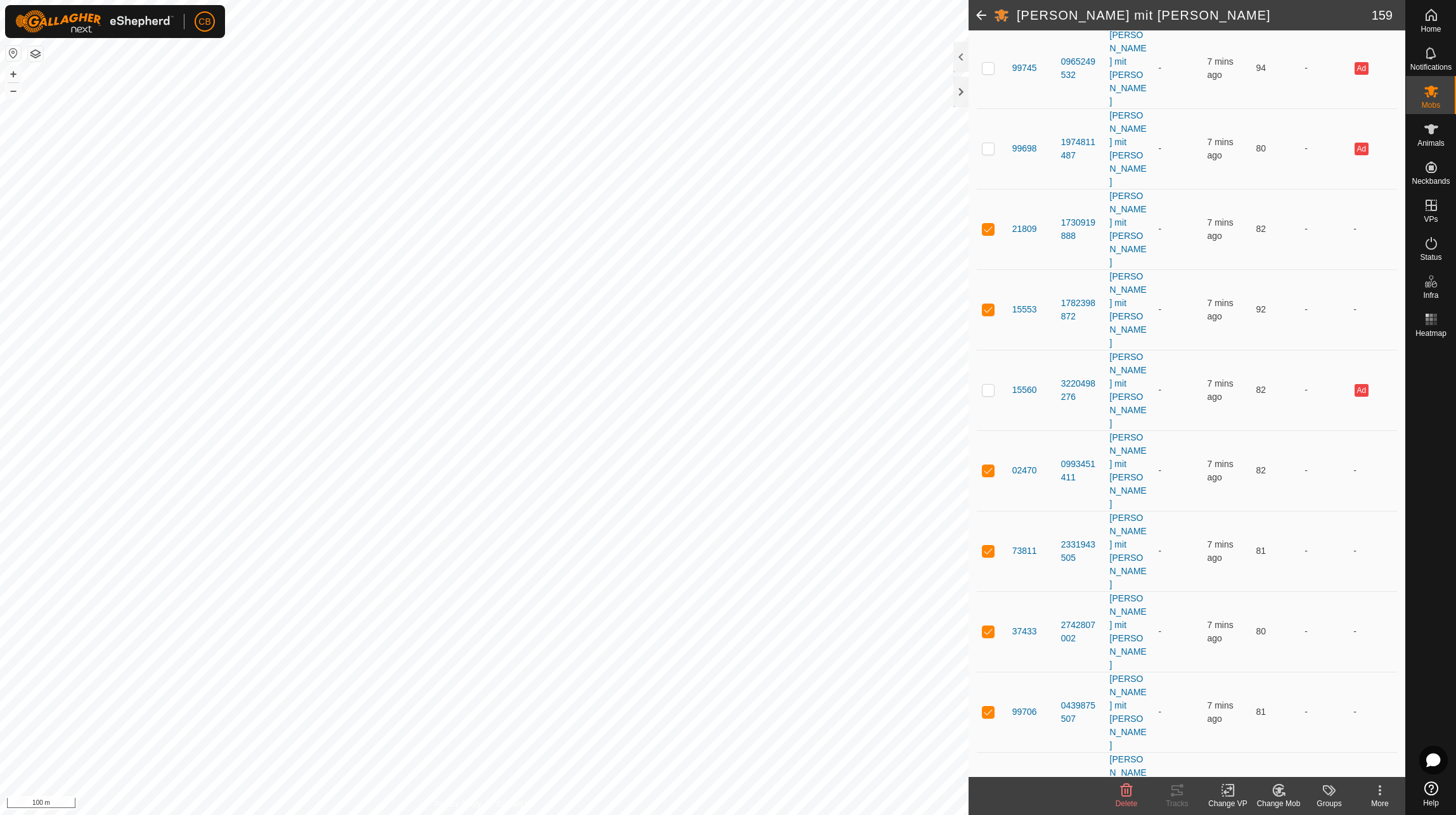
checkbox input "true"
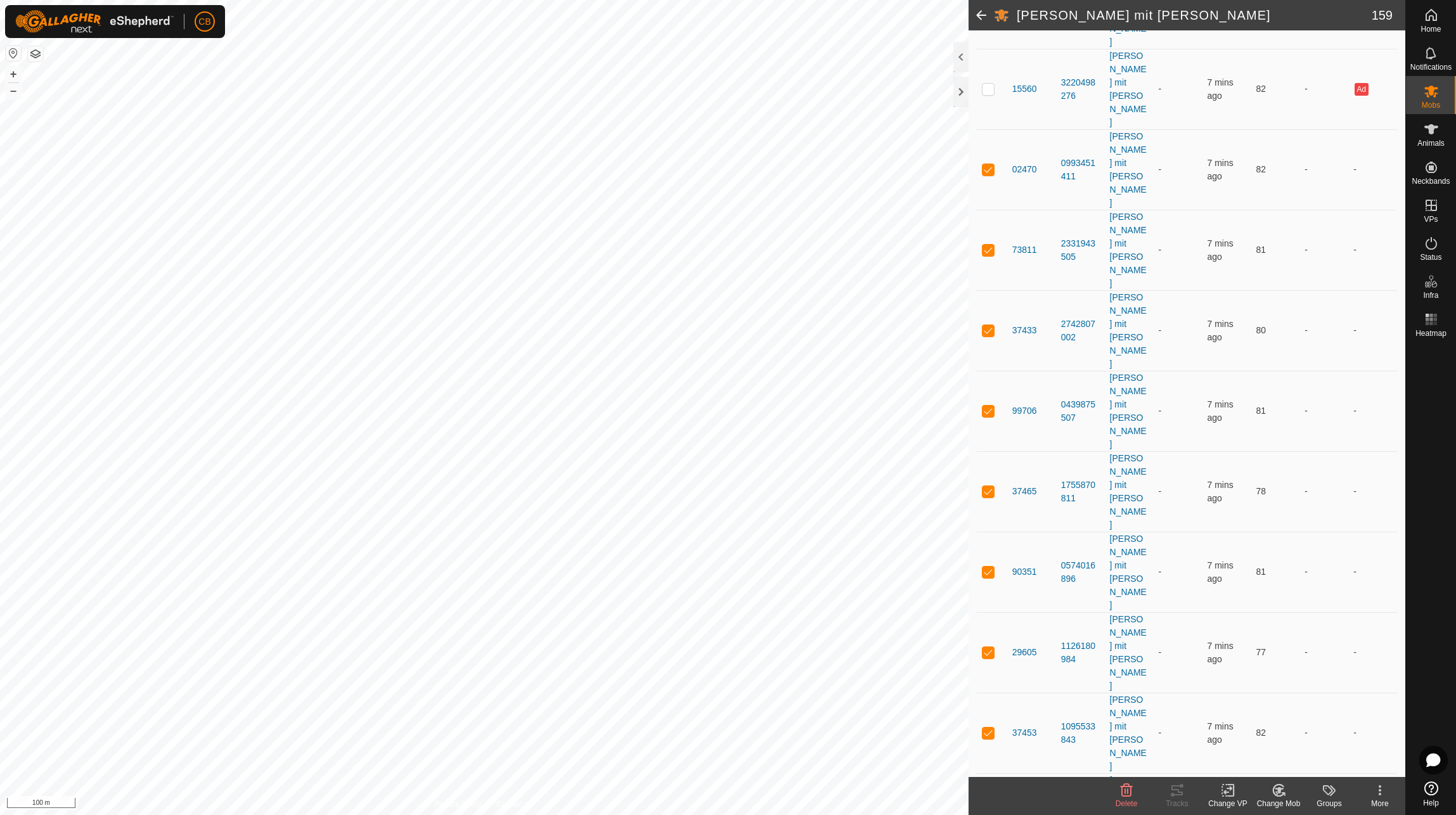
scroll to position [2598, 0]
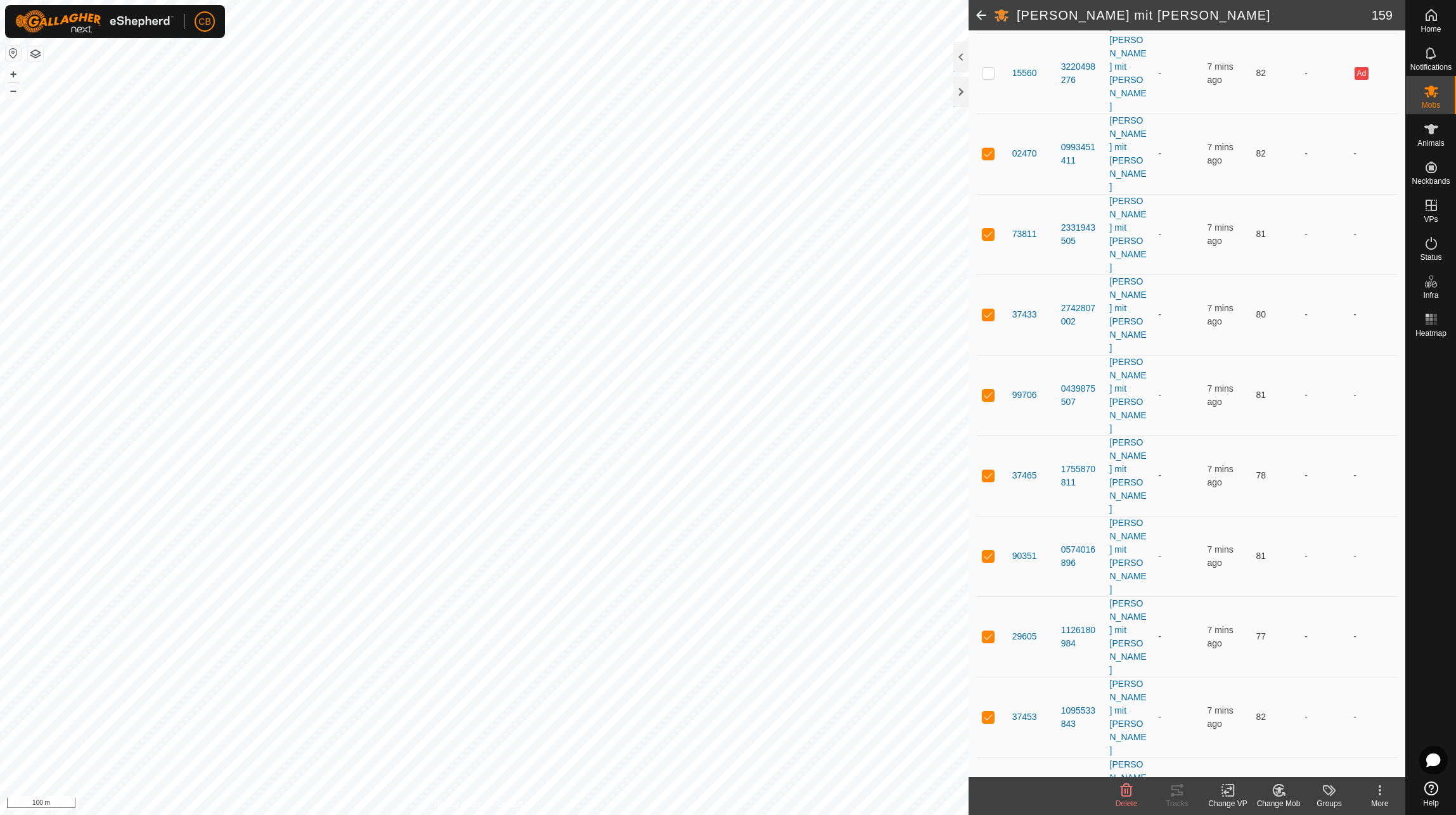
checkbox input "true"
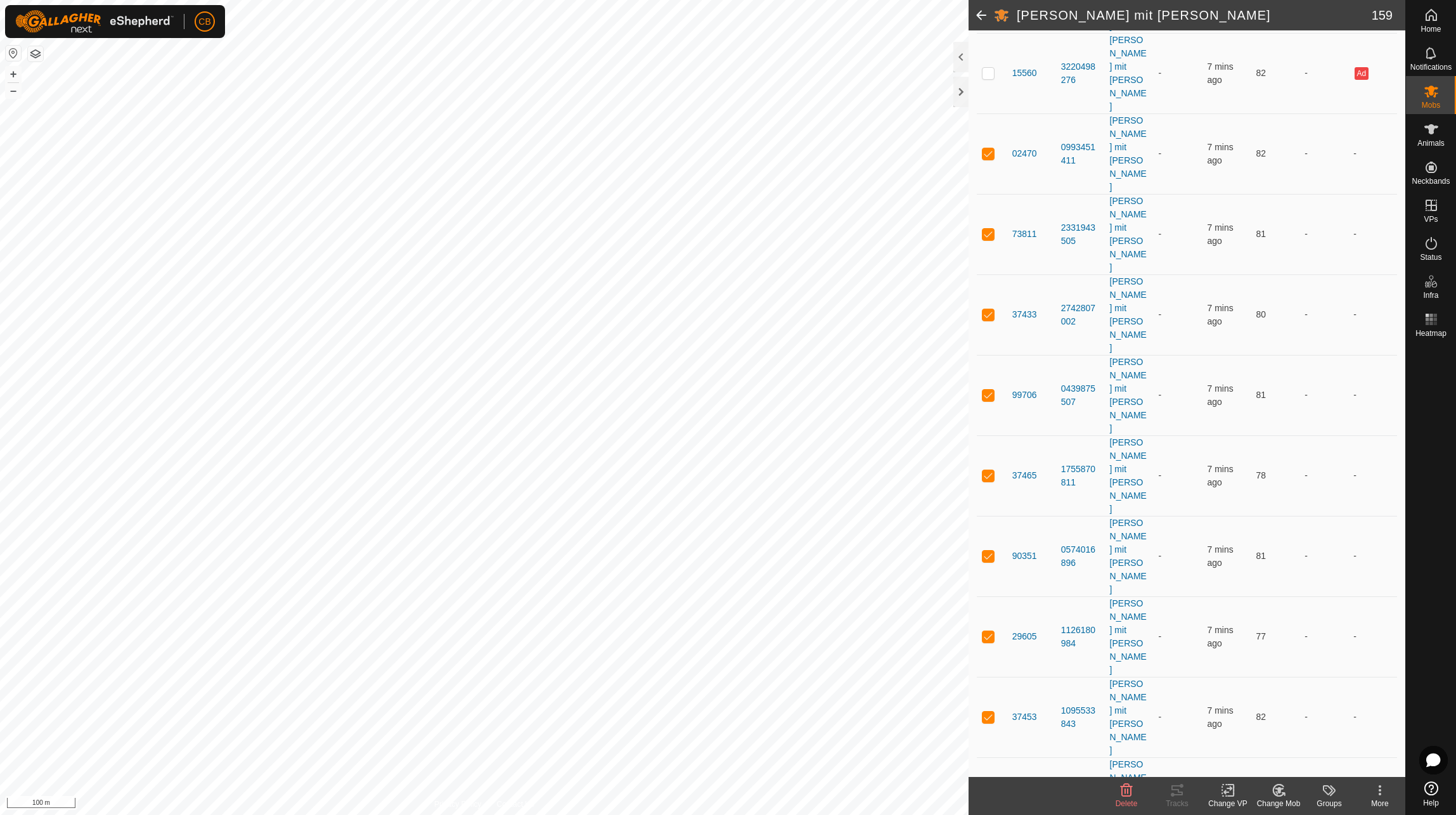
checkbox input "true"
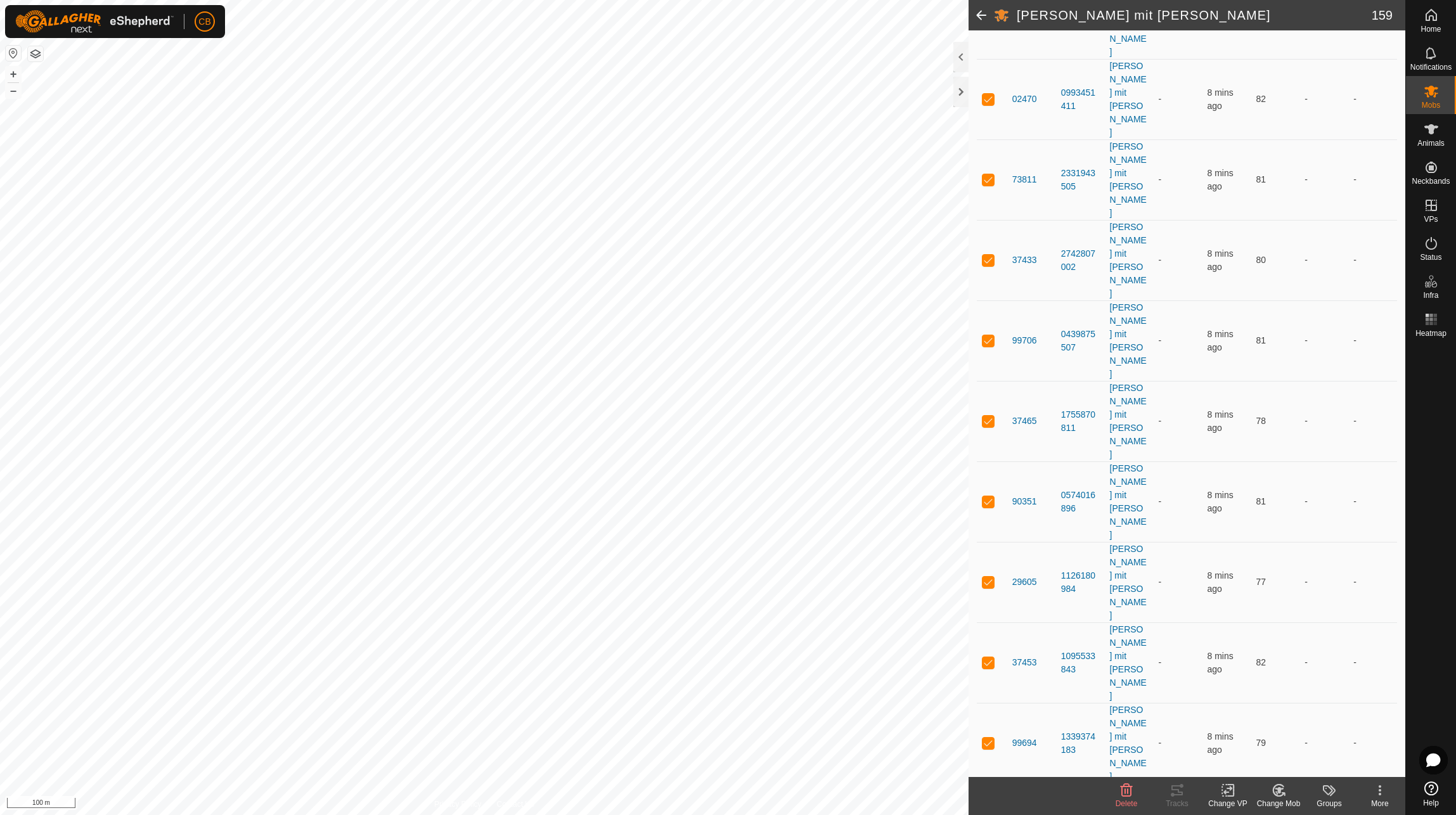
scroll to position [2788, 0]
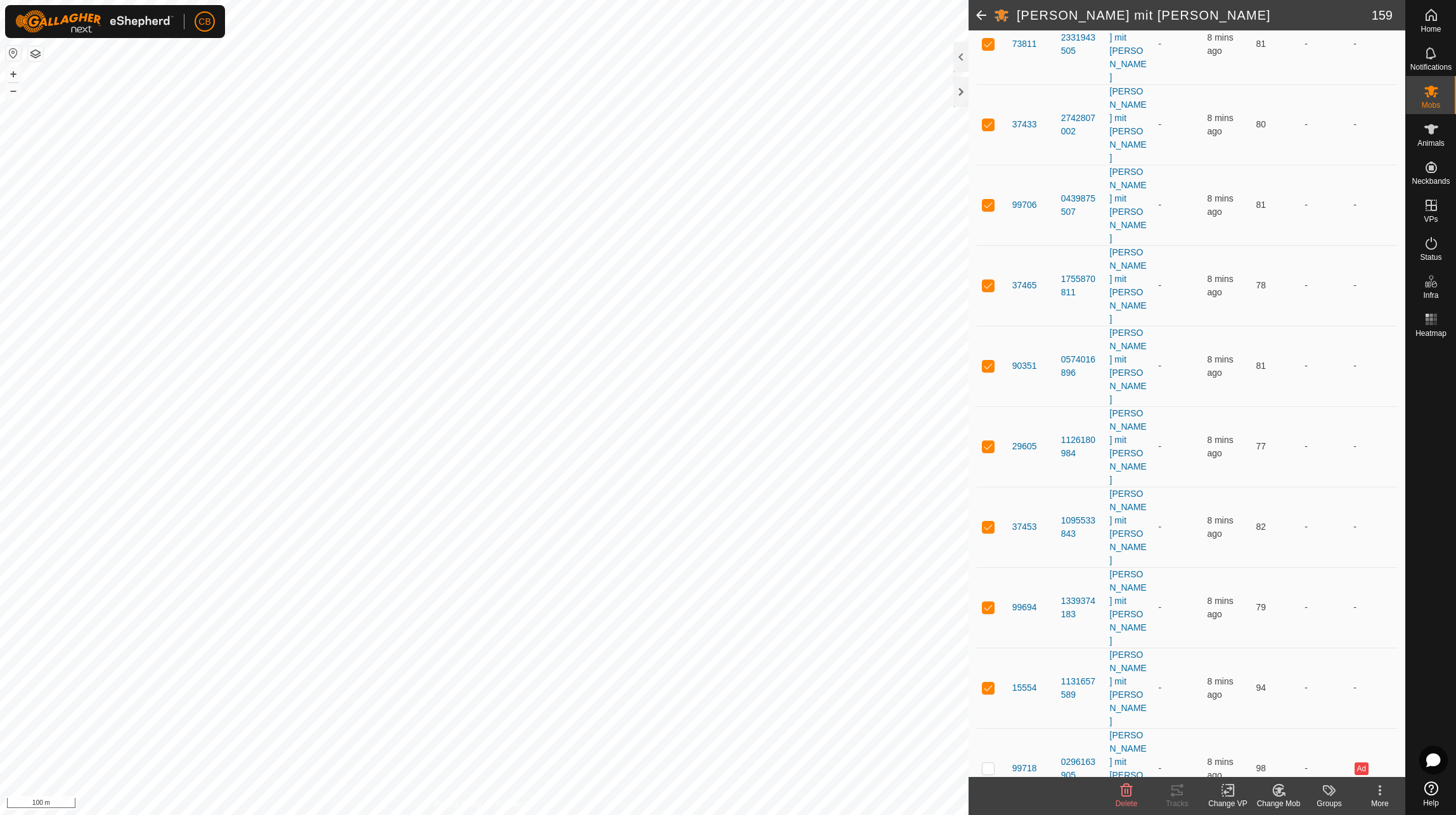
checkbox input "true"
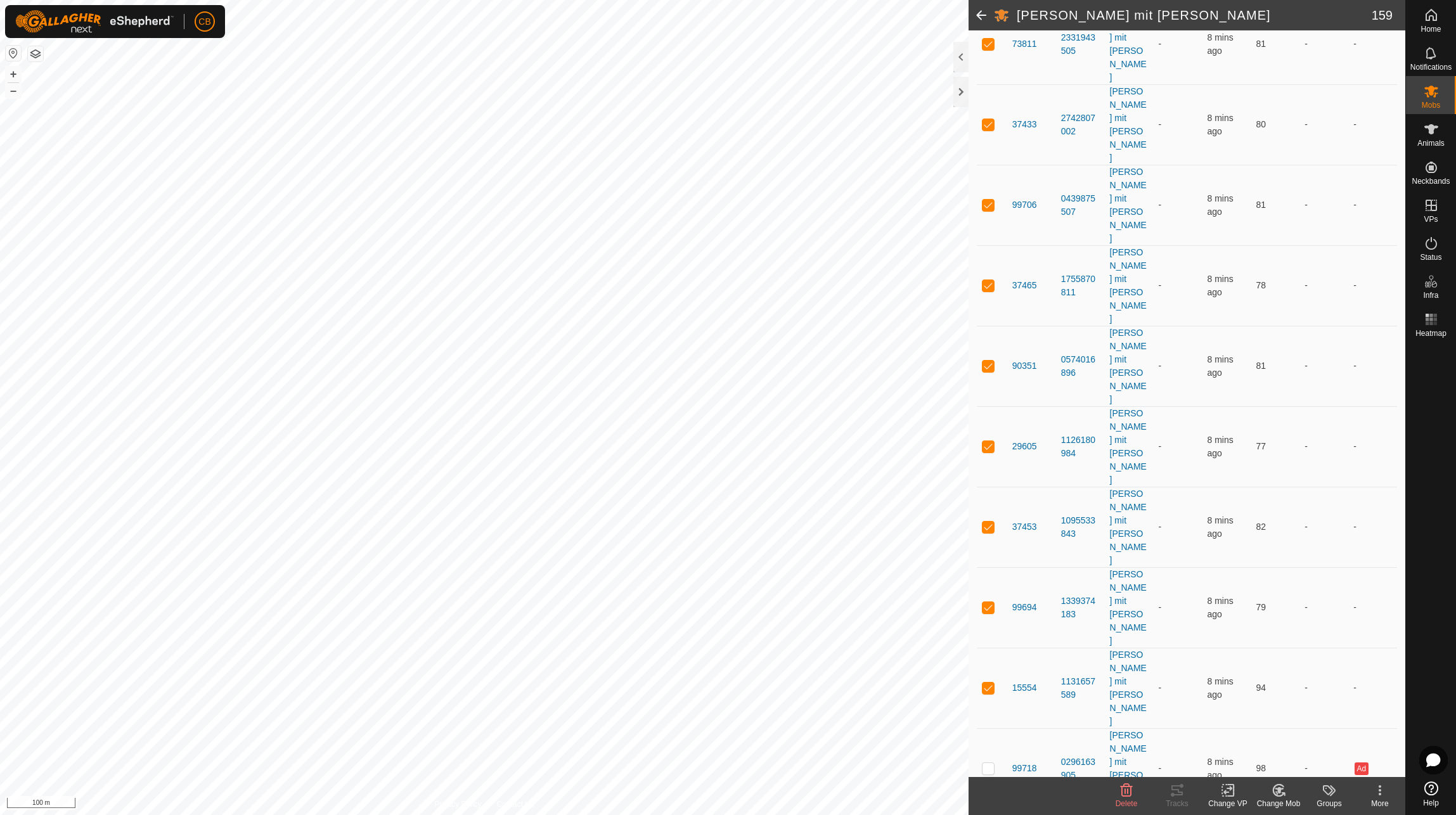
checkbox input "true"
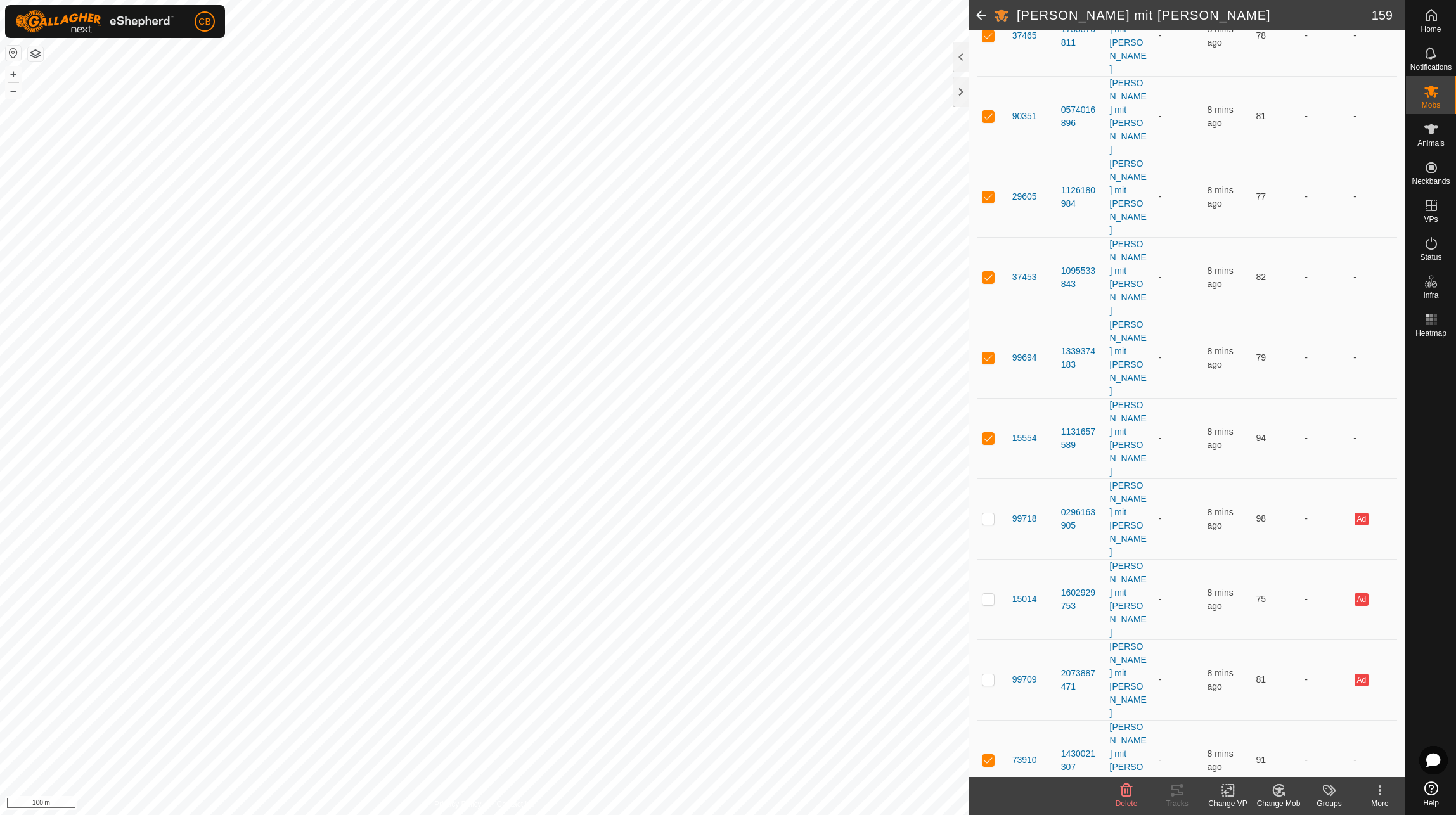
scroll to position [3042, 0]
checkbox input "true"
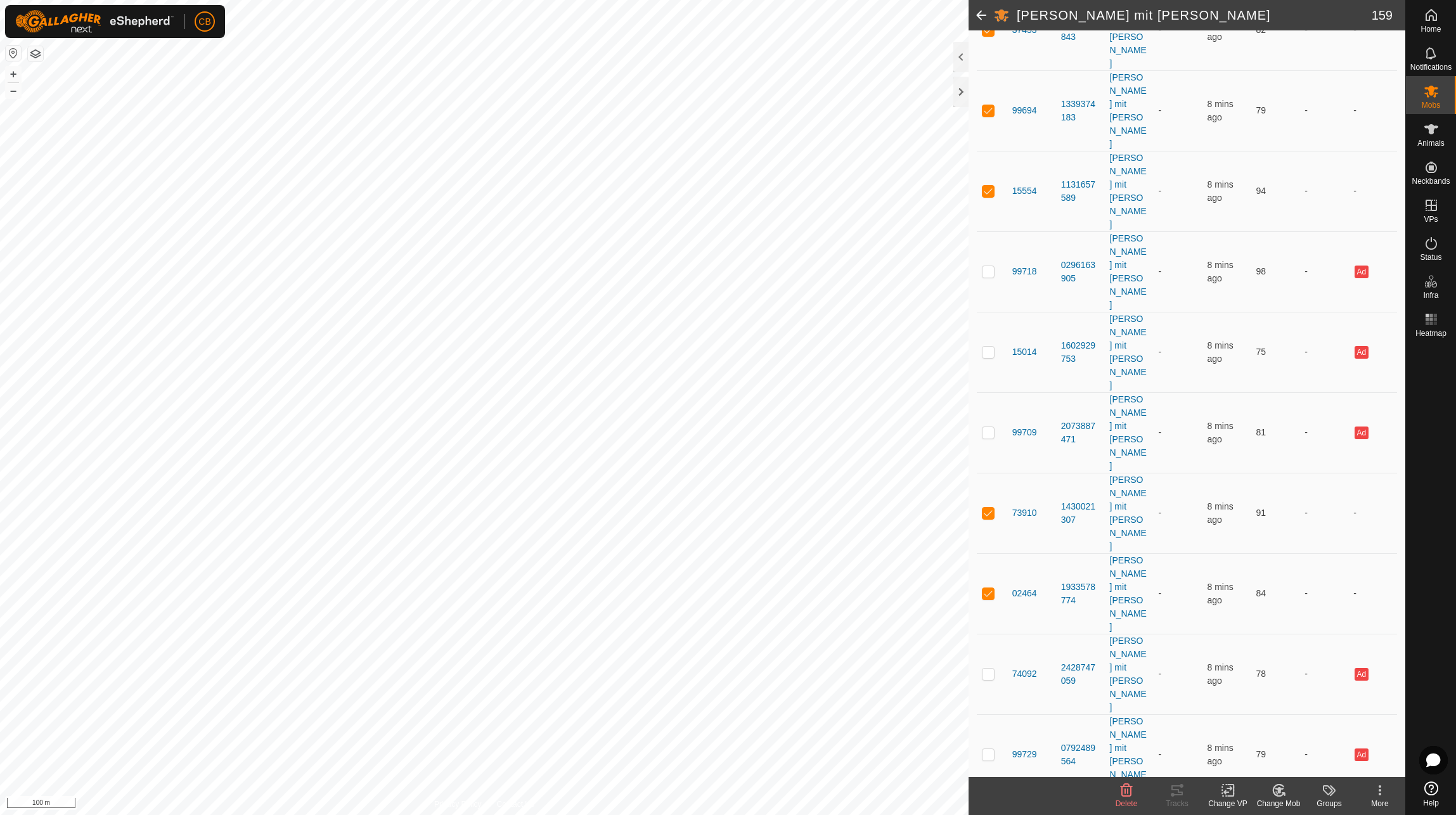
scroll to position [3295, 0]
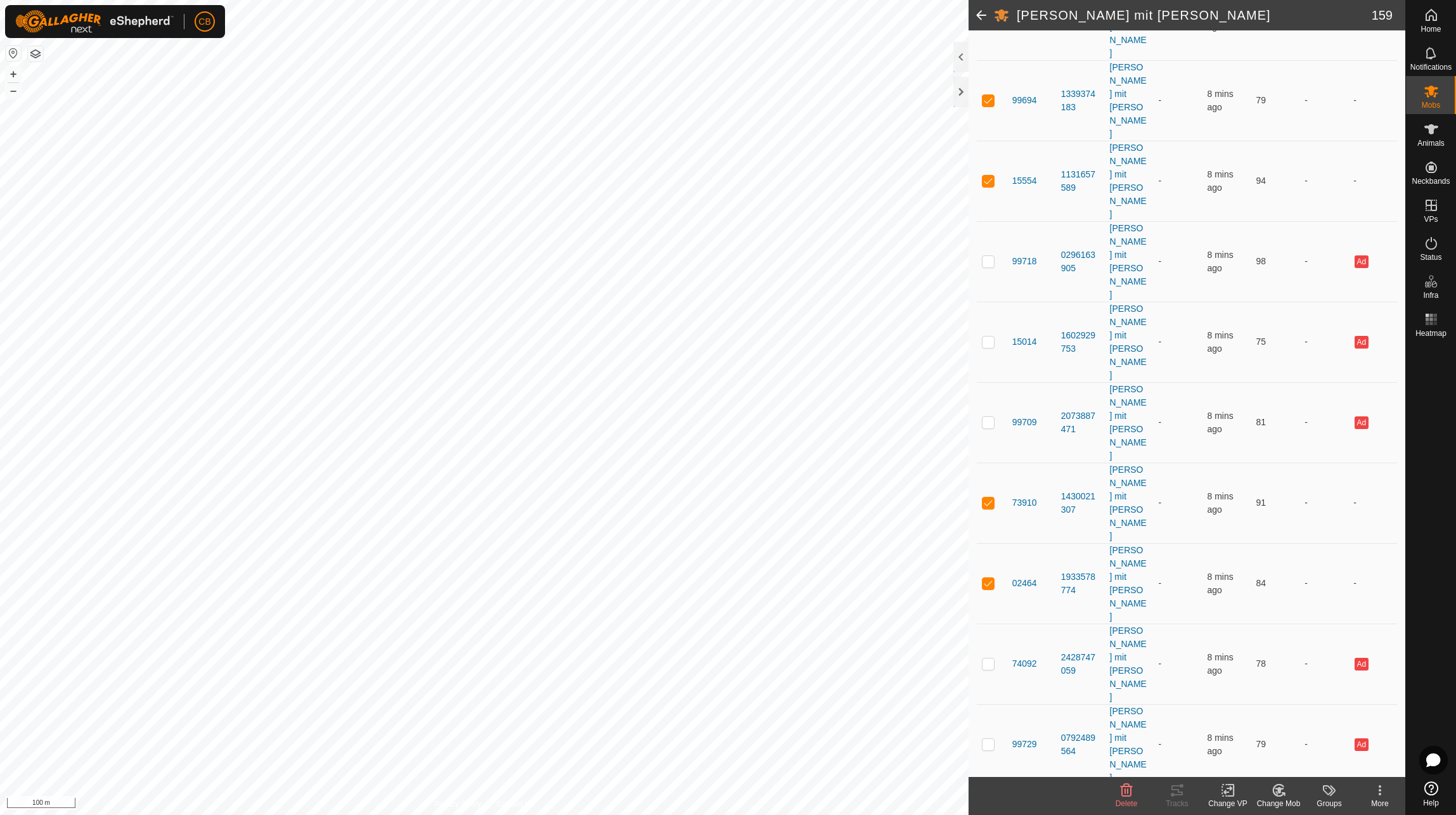
checkbox input "true"
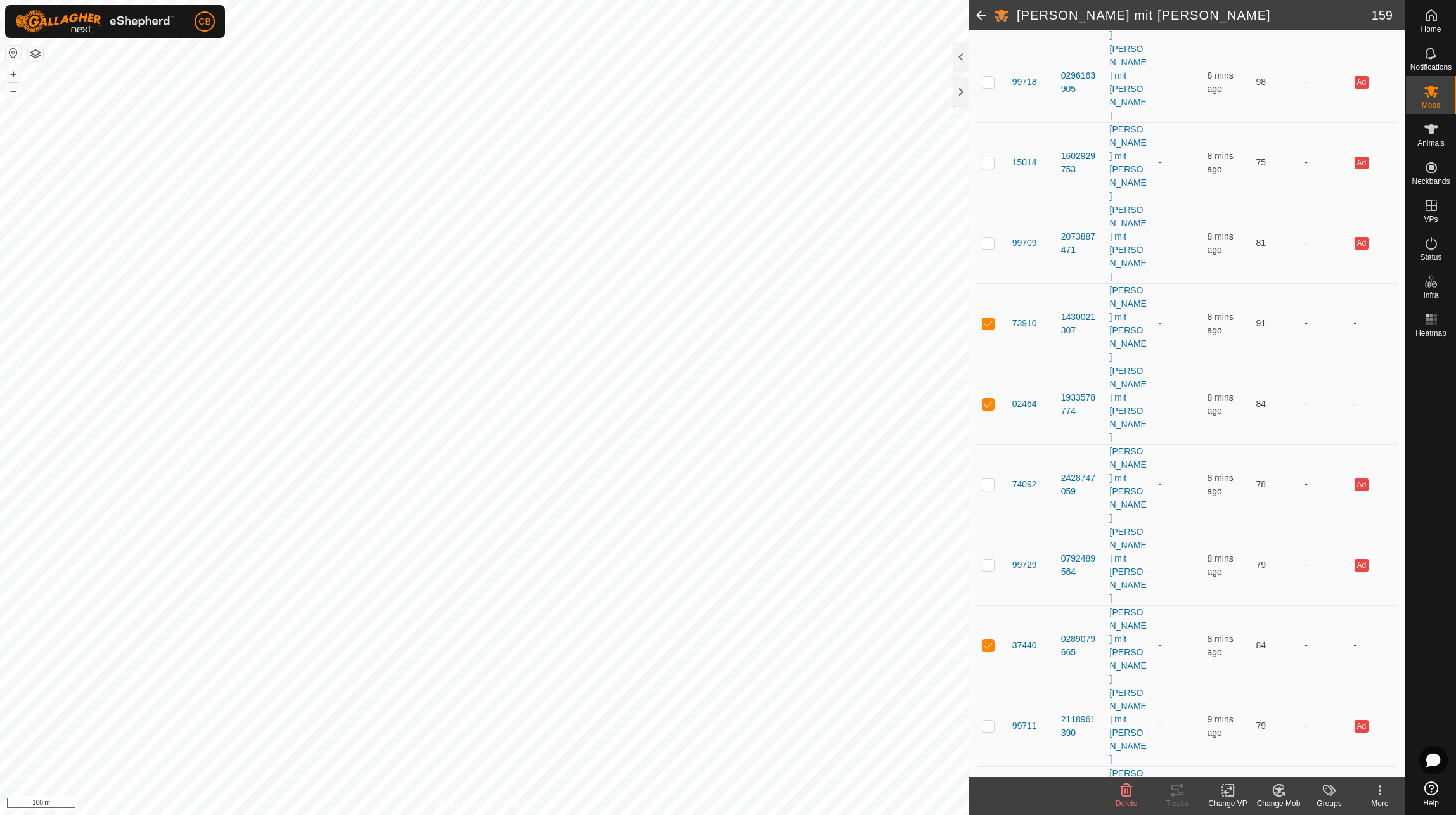
scroll to position [3485, 0]
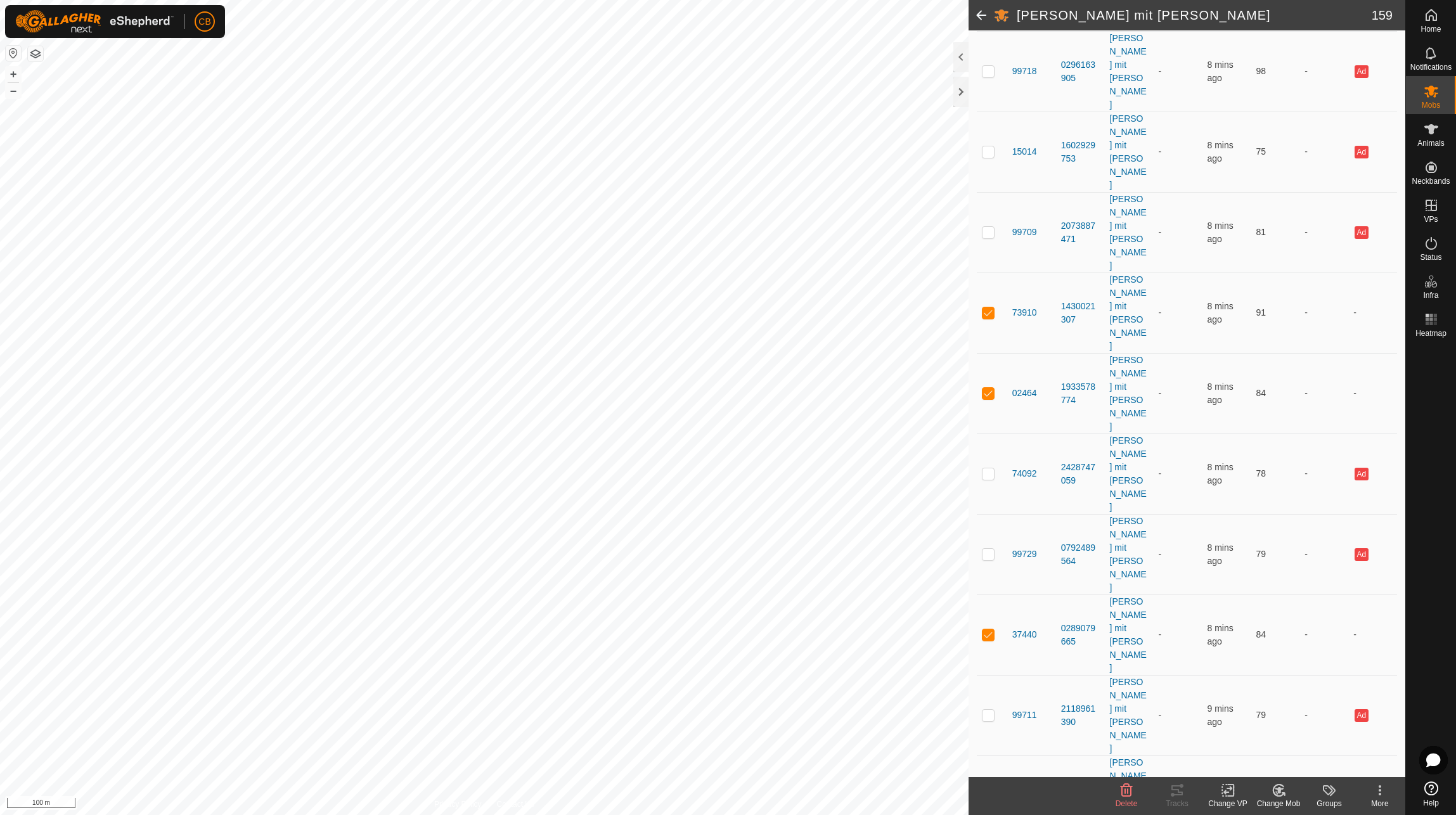
checkbox input "true"
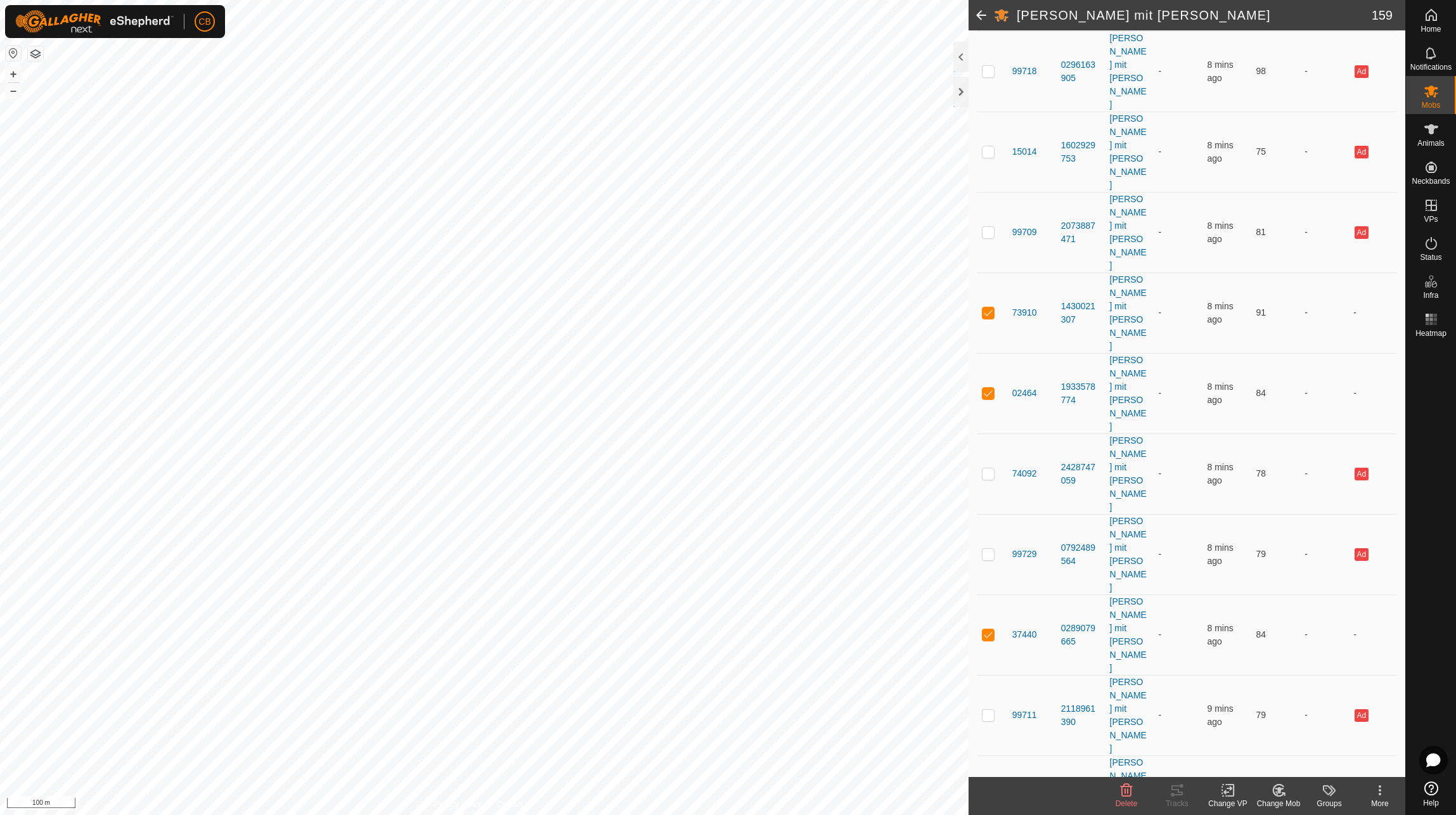
checkbox input "true"
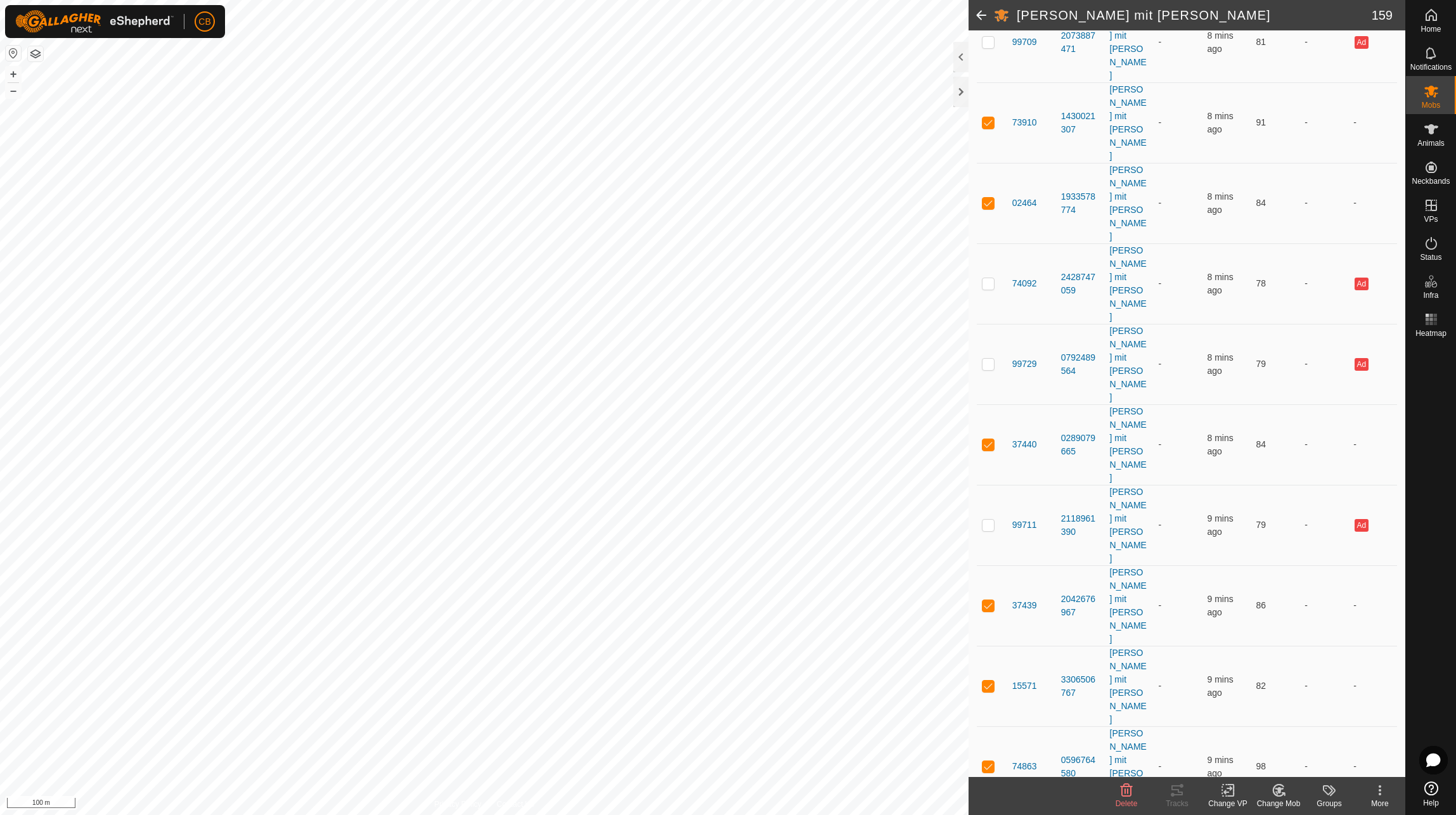
checkbox input "true"
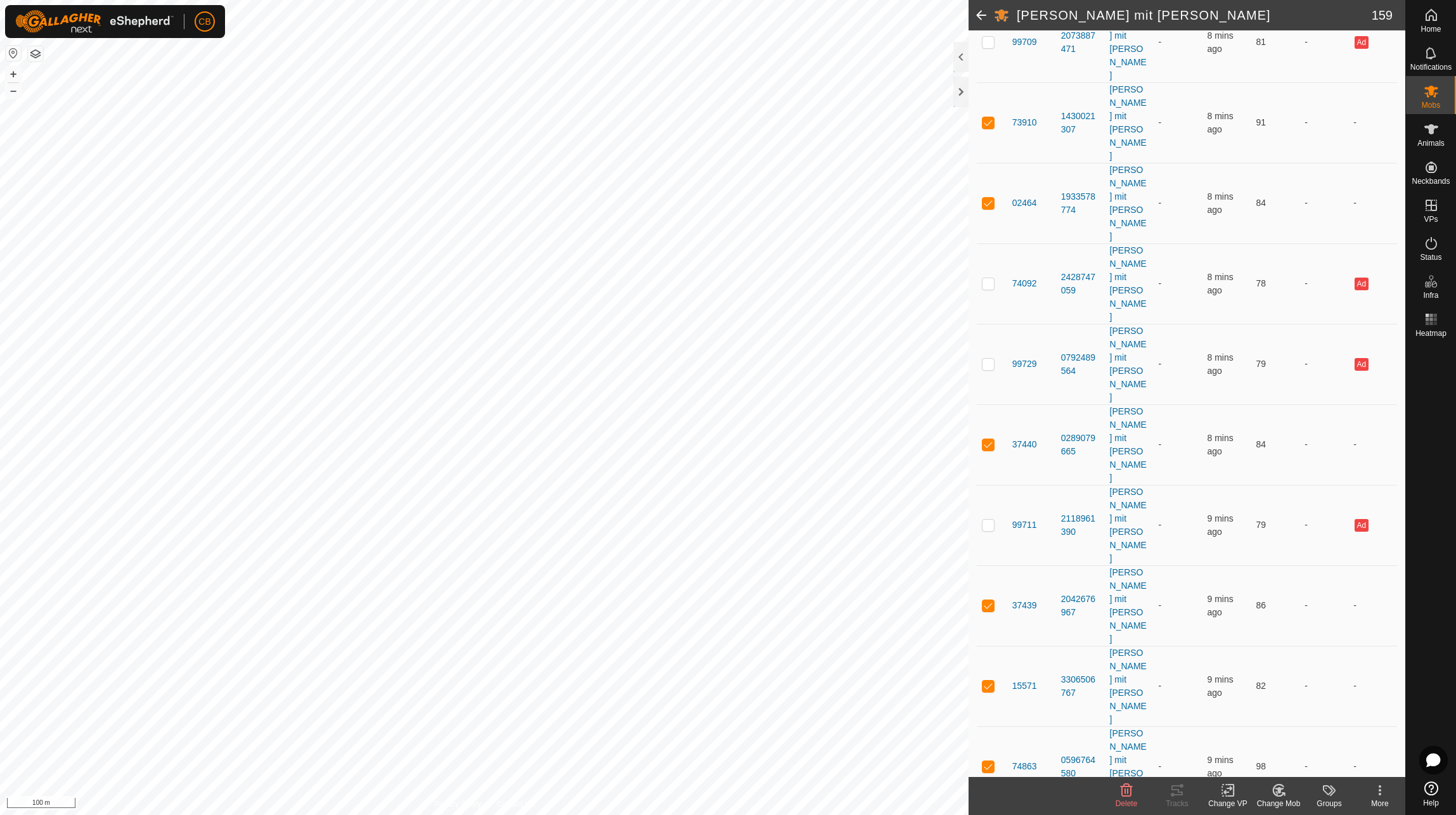
checkbox input "true"
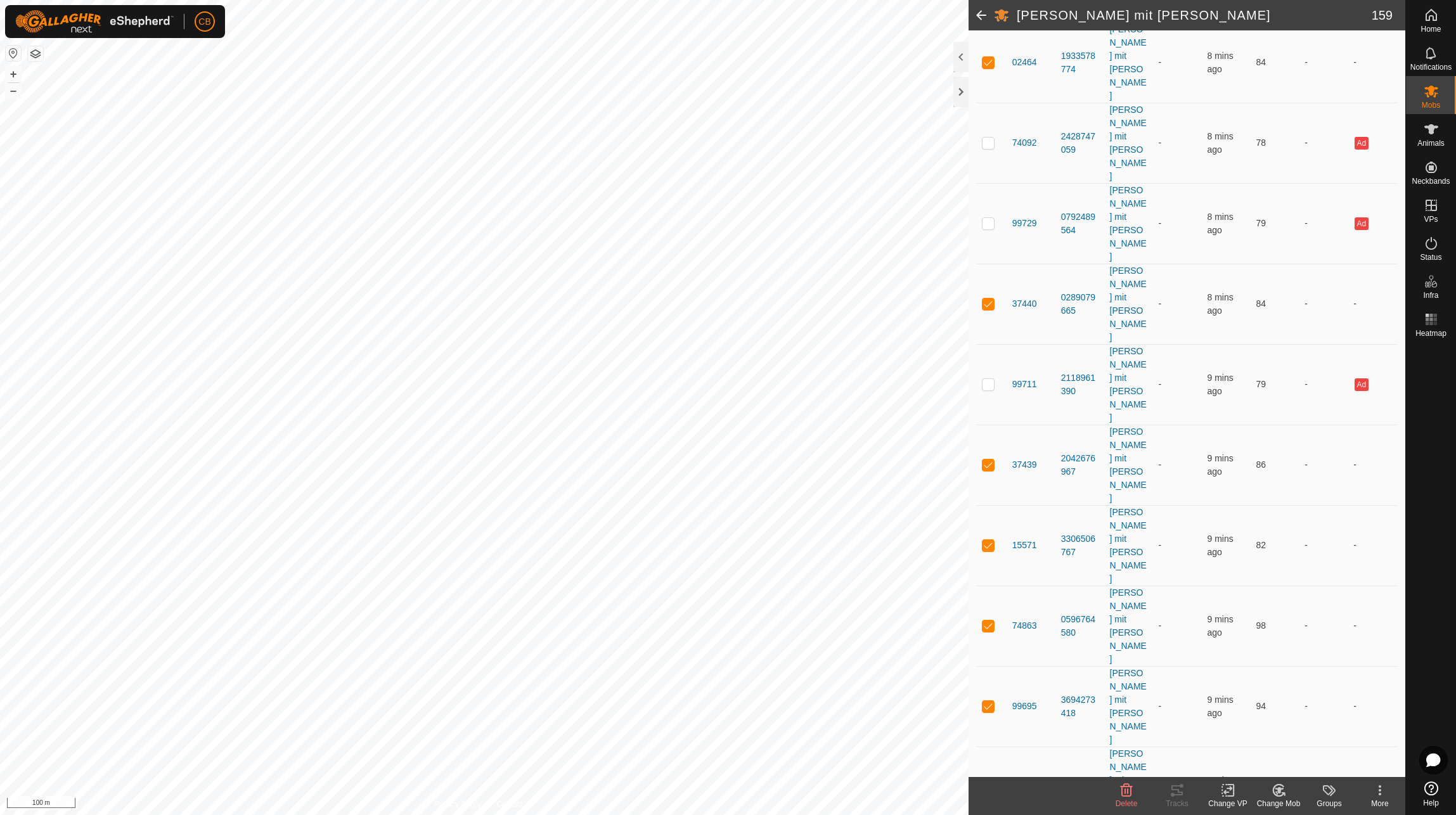
scroll to position [3865, 0]
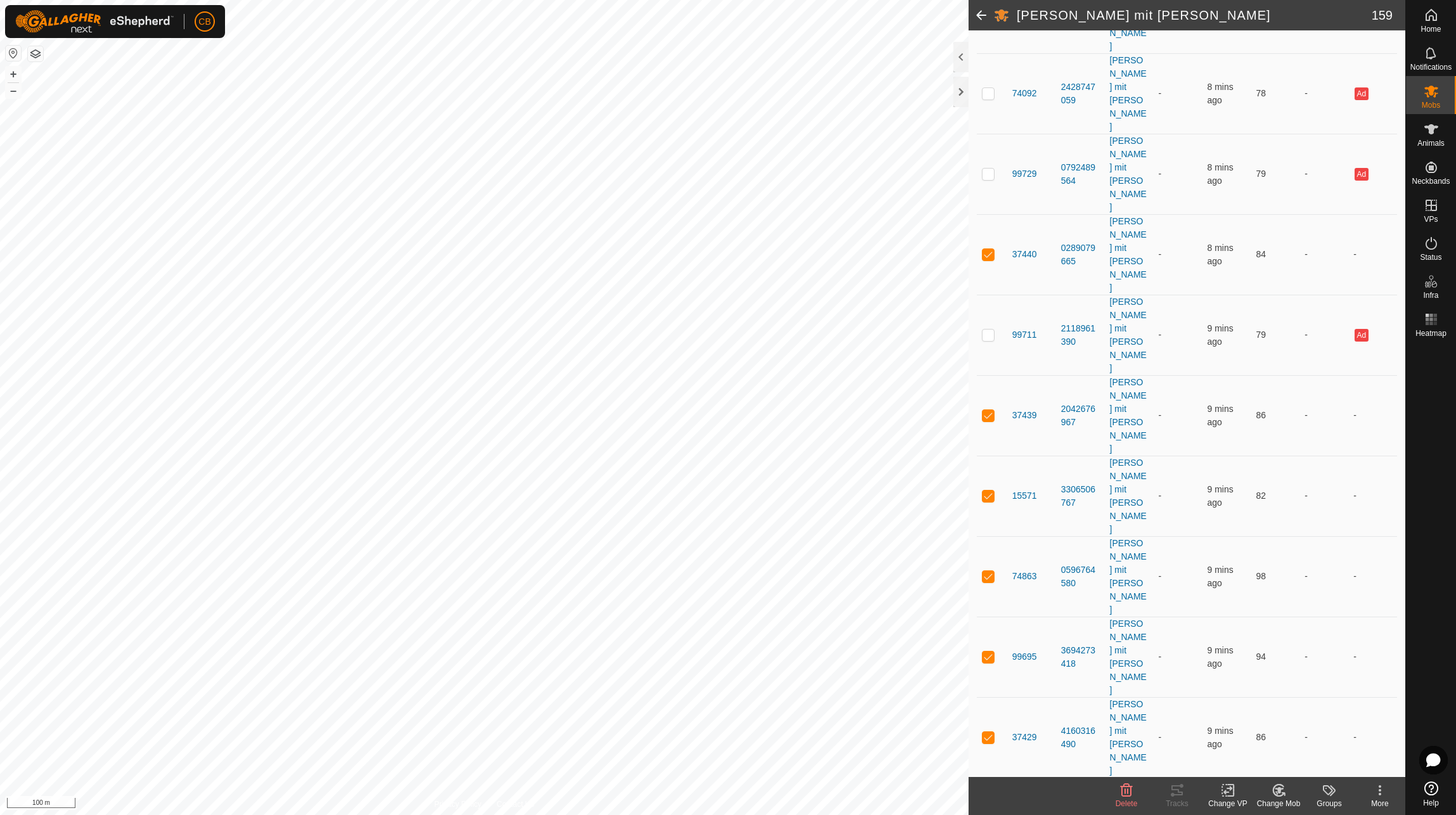
checkbox input "true"
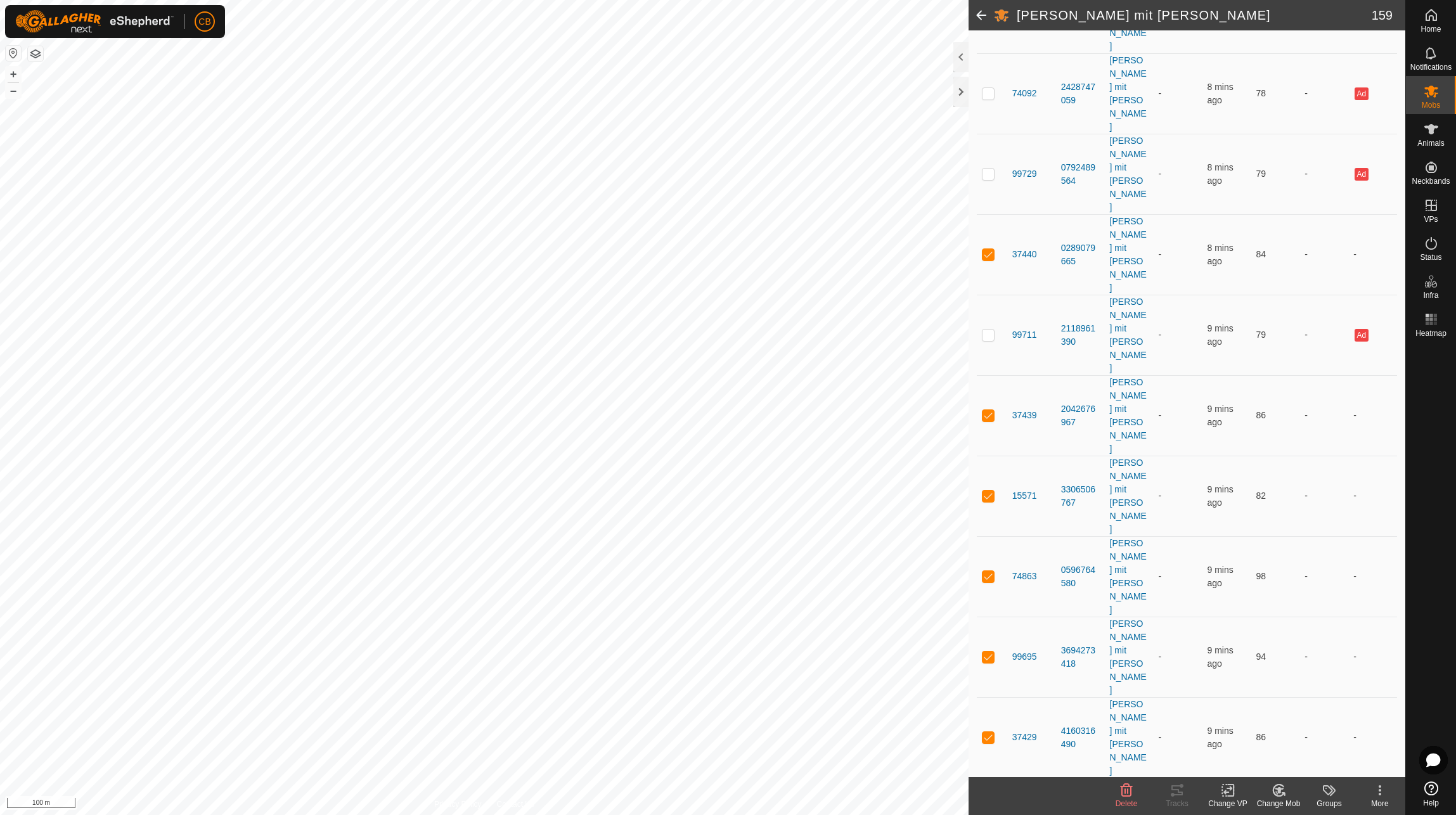
checkbox input "true"
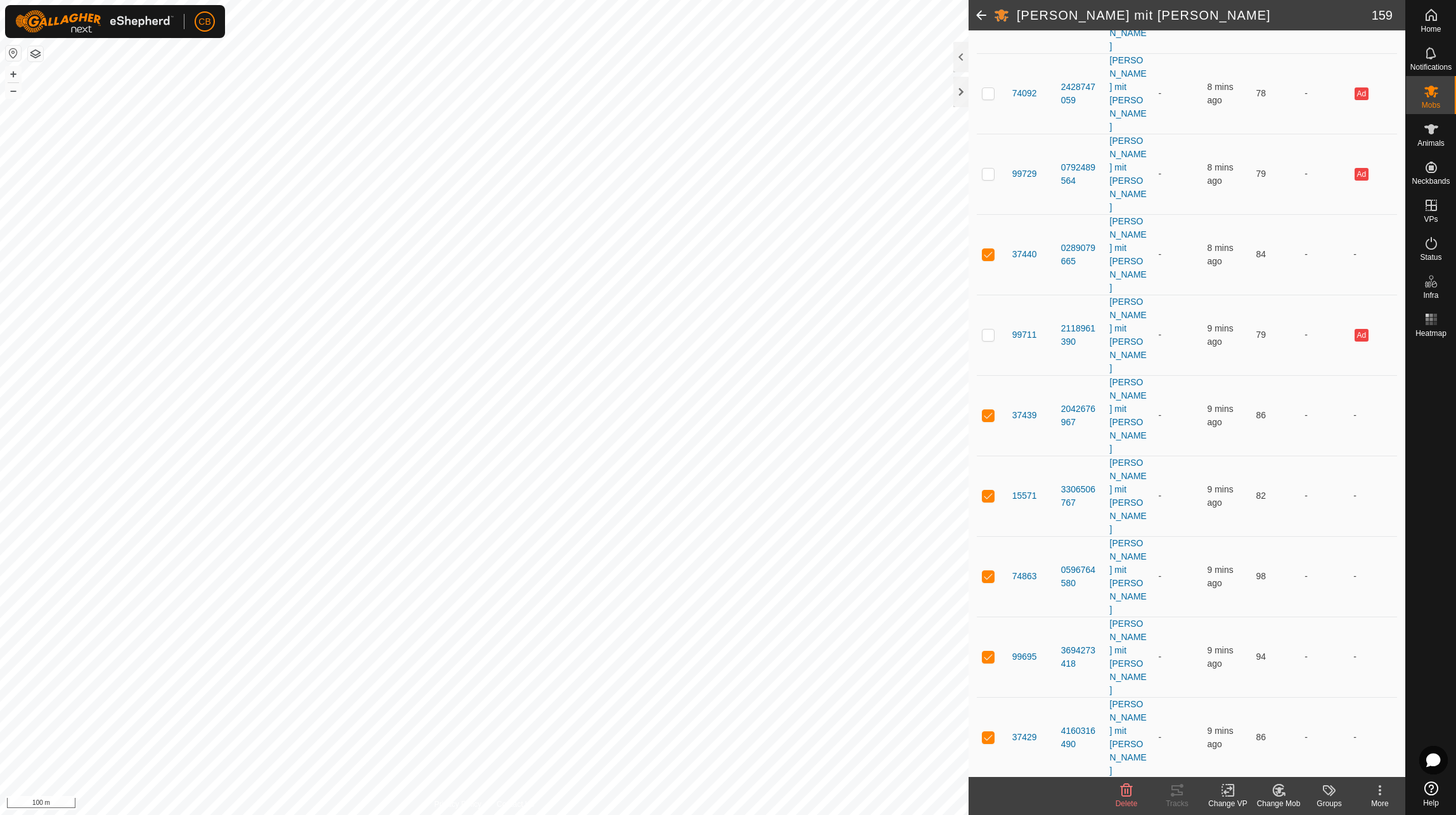
checkbox input "true"
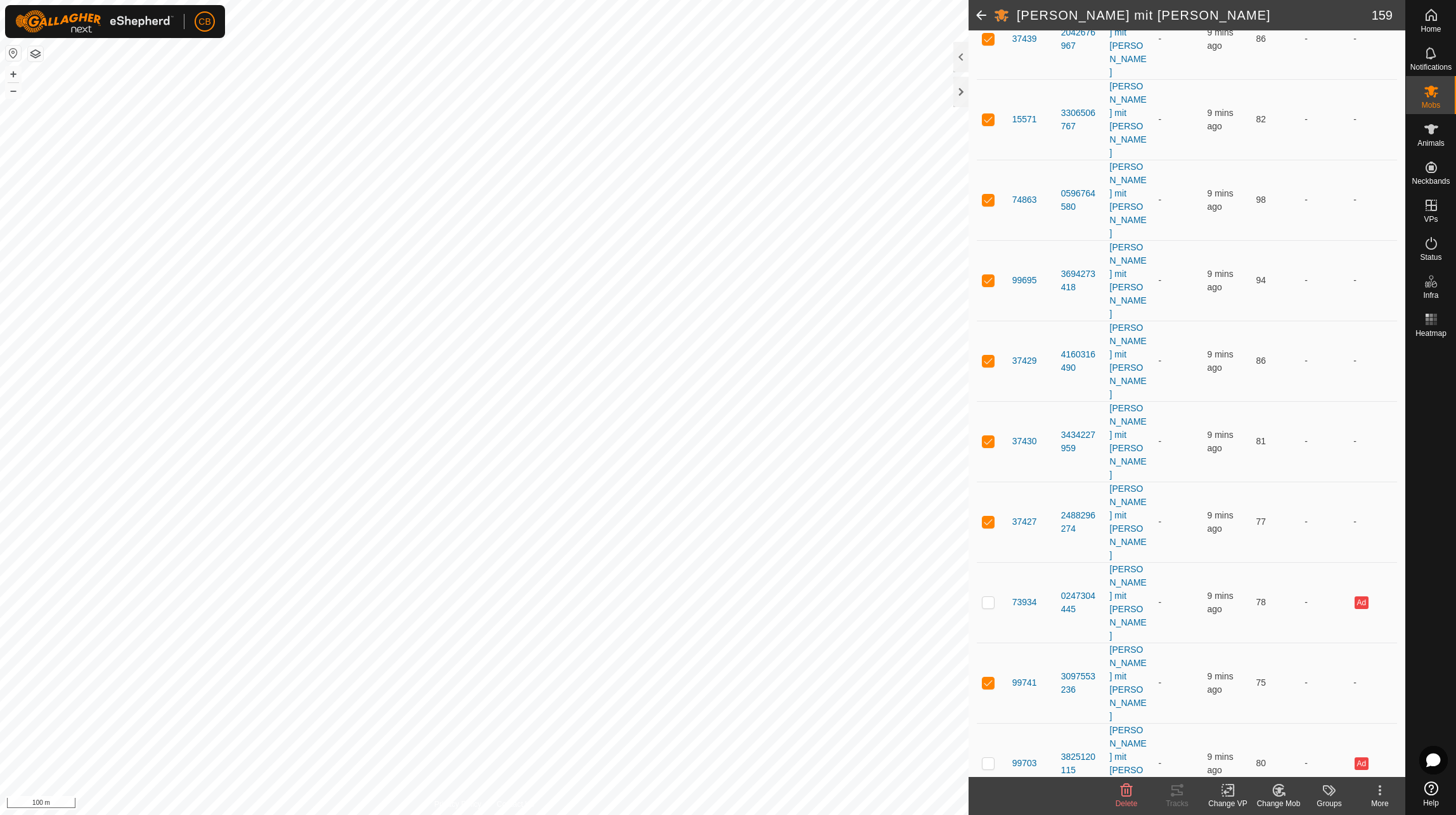
scroll to position [4246, 0]
checkbox input "true"
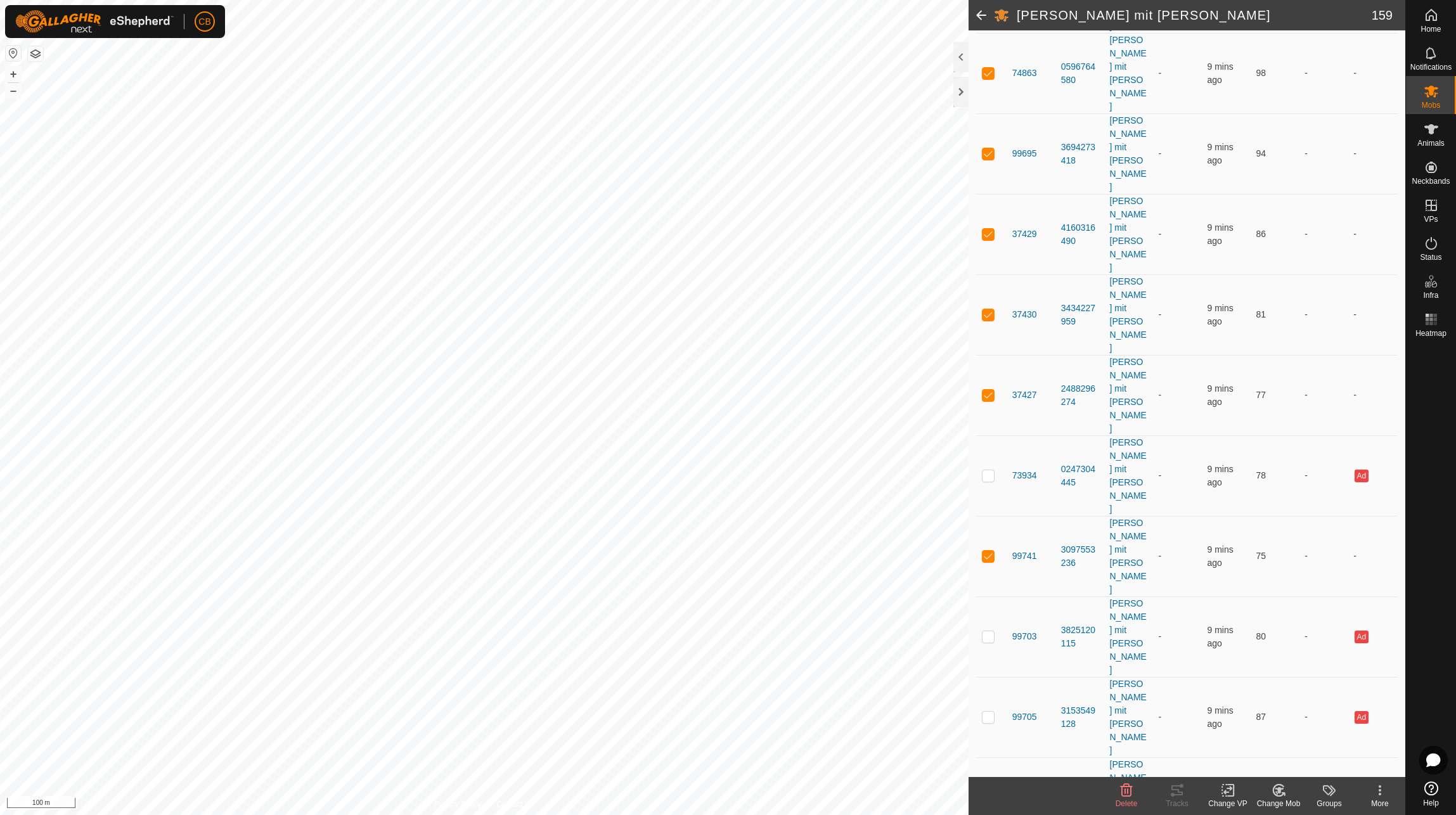
scroll to position [4372, 0]
checkbox input "true"
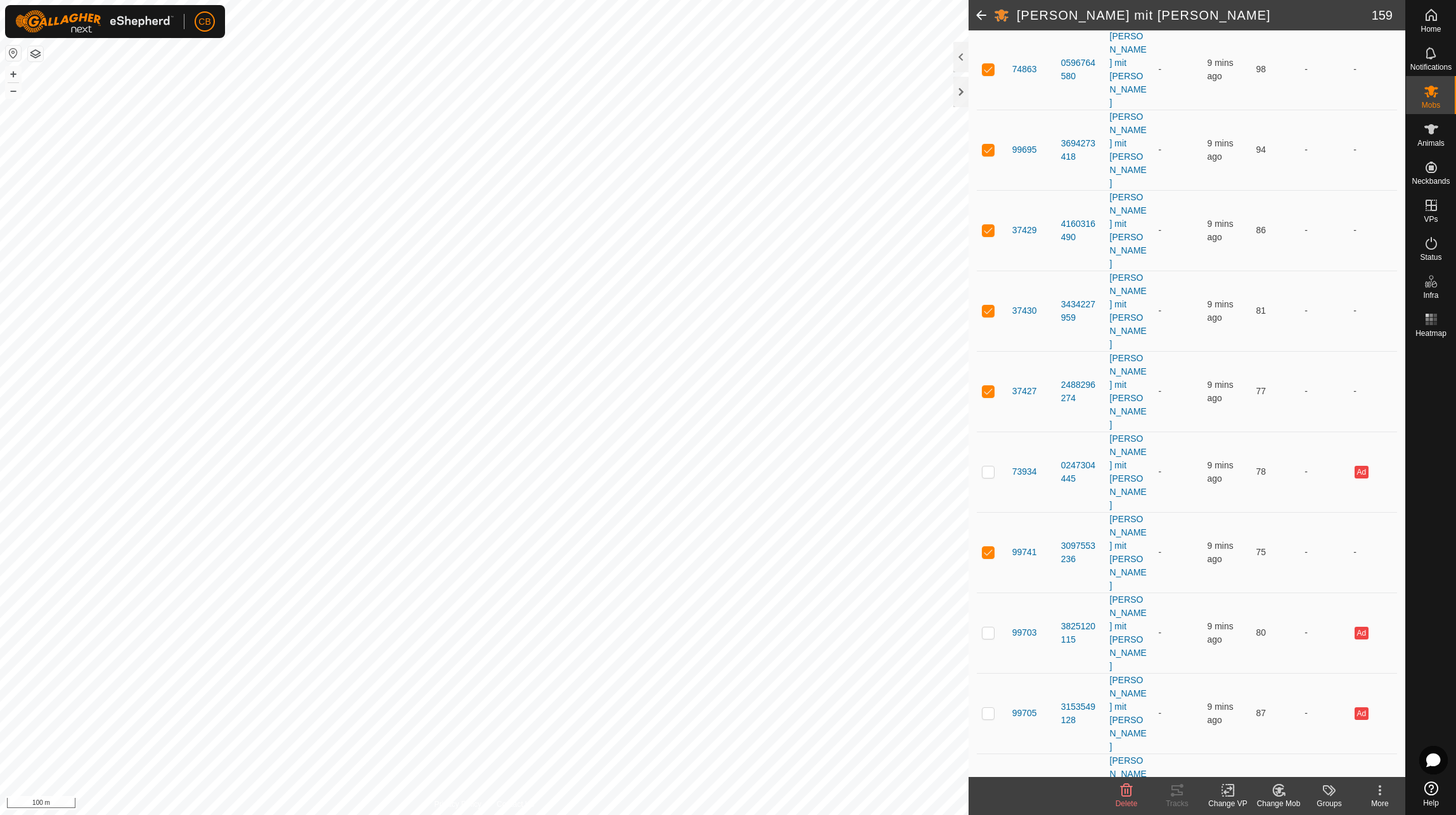
checkbox input "true"
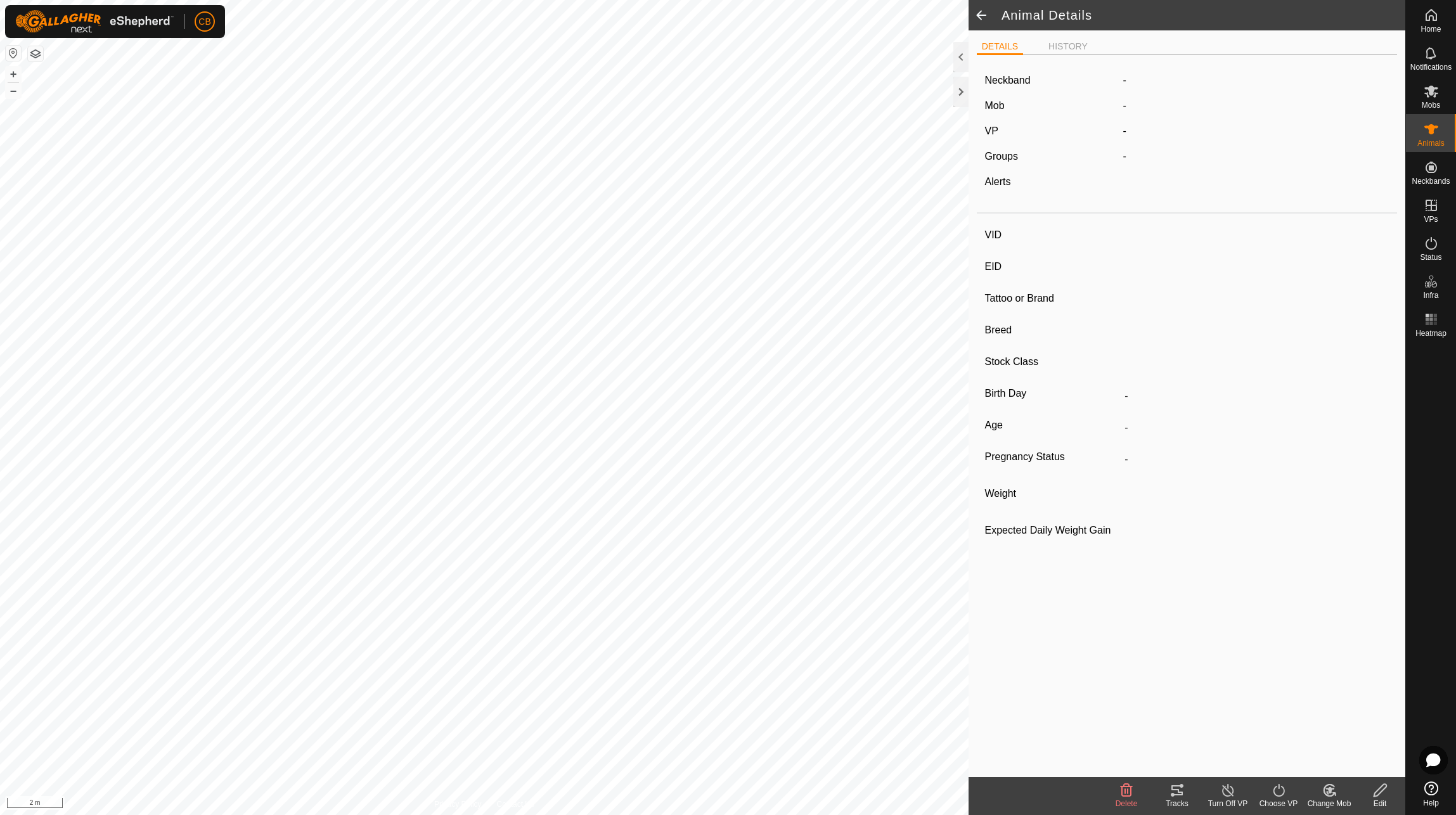
type input "99697"
type input "-"
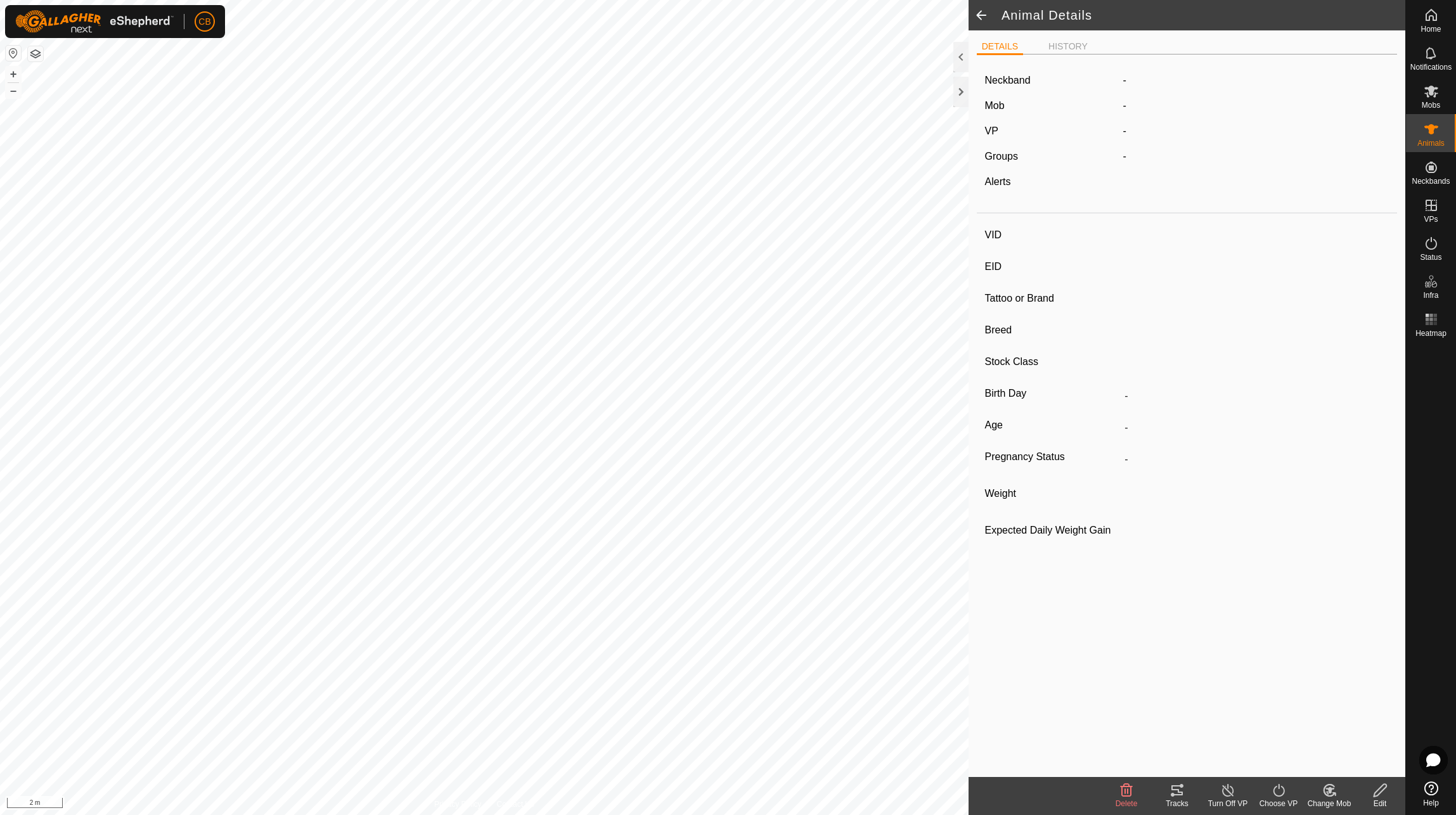
type input "0 kg"
type input "-"
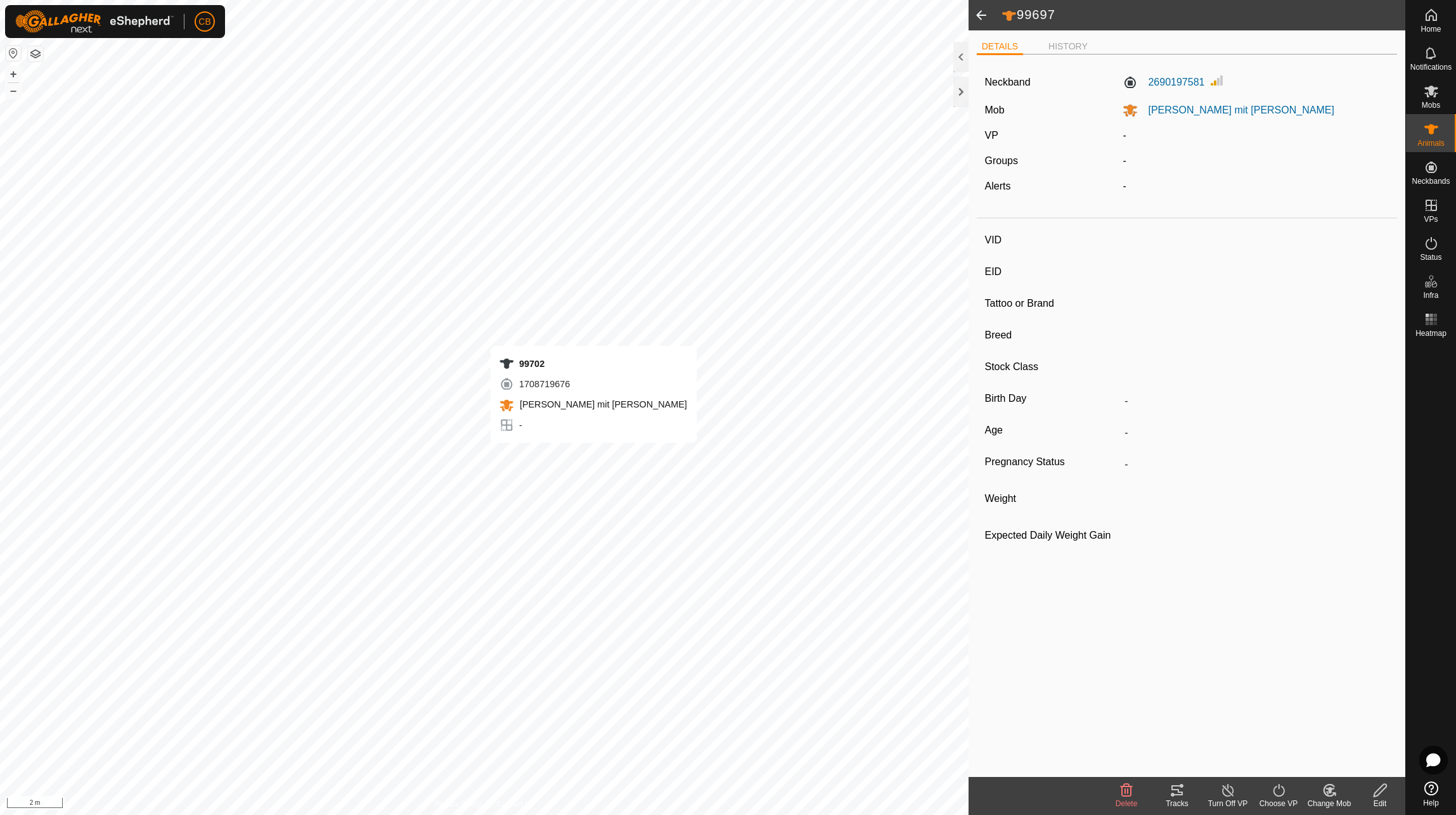
type input "99702"
type input "-"
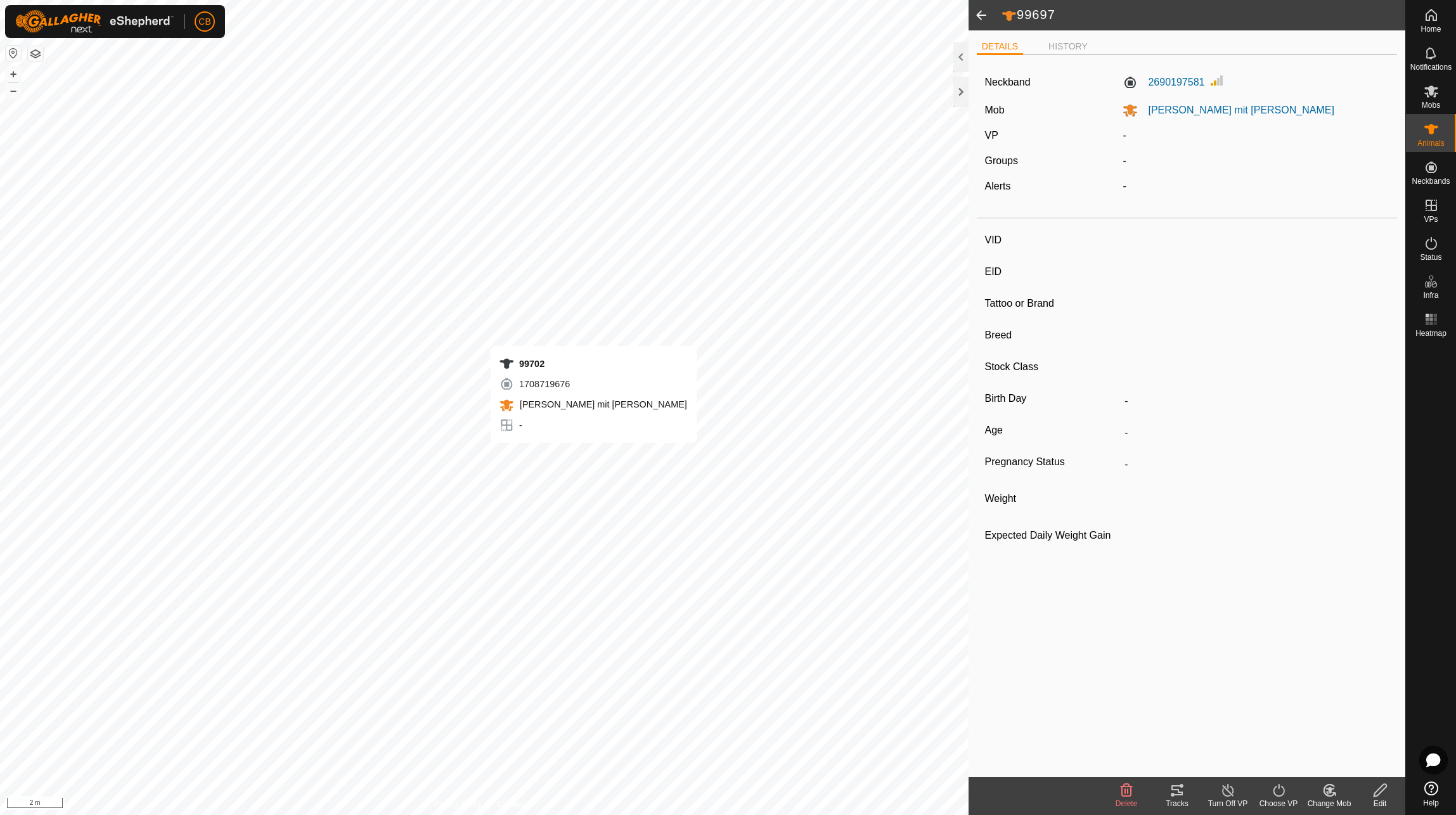
type input "-"
type input "15578"
type input "-"
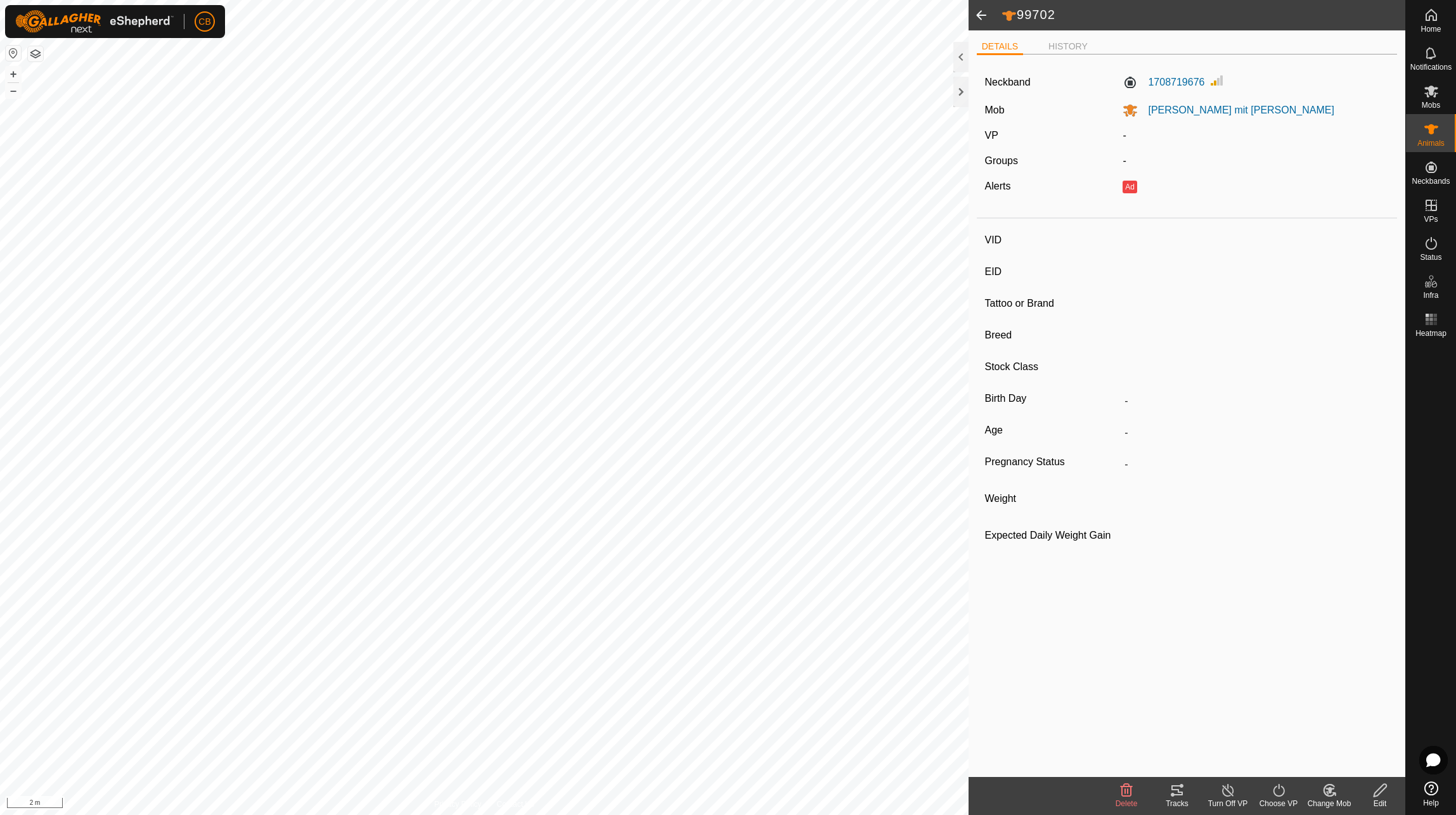
type input "-"
